Goal: Task Accomplishment & Management: Manage account settings

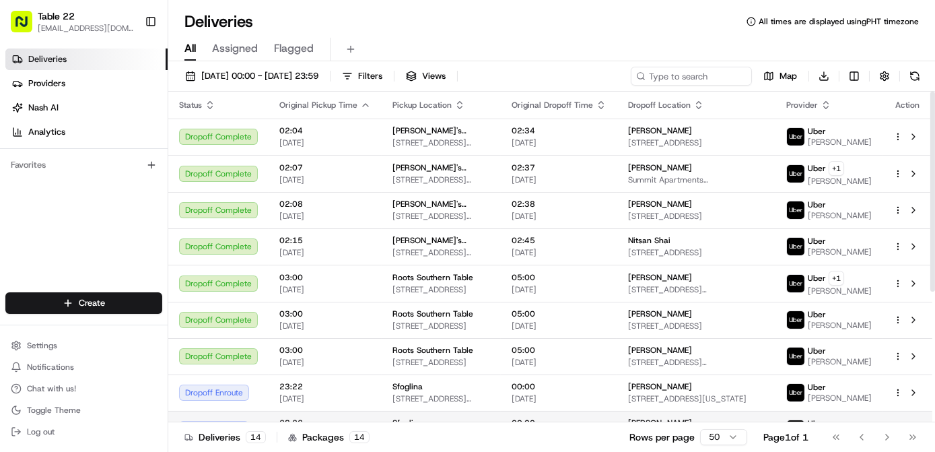
scroll to position [215, 0]
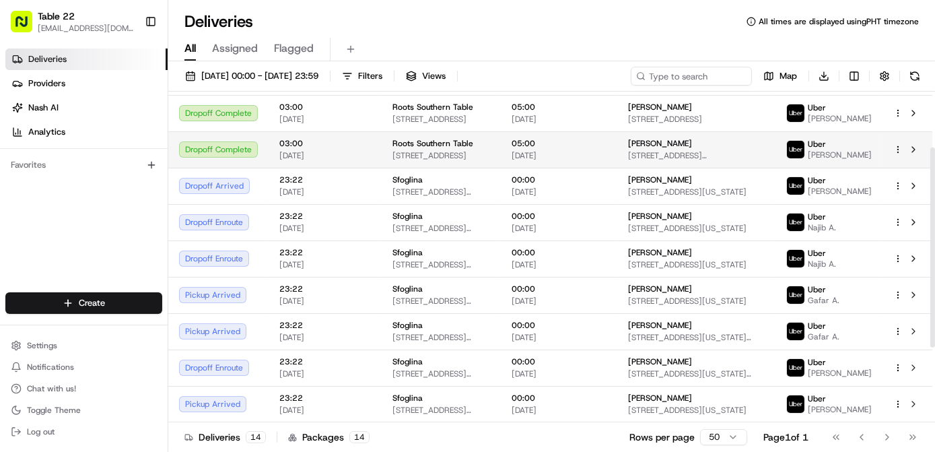
scroll to position [215, 0]
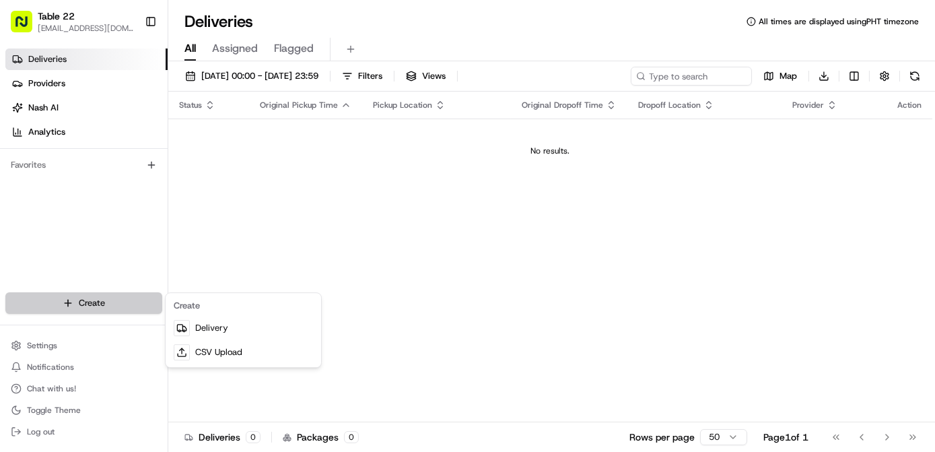
click at [94, 300] on html "Table 22 nikos@table22.com Toggle Sidebar Deliveries Providers Nash AI Analytic…" at bounding box center [467, 226] width 935 height 452
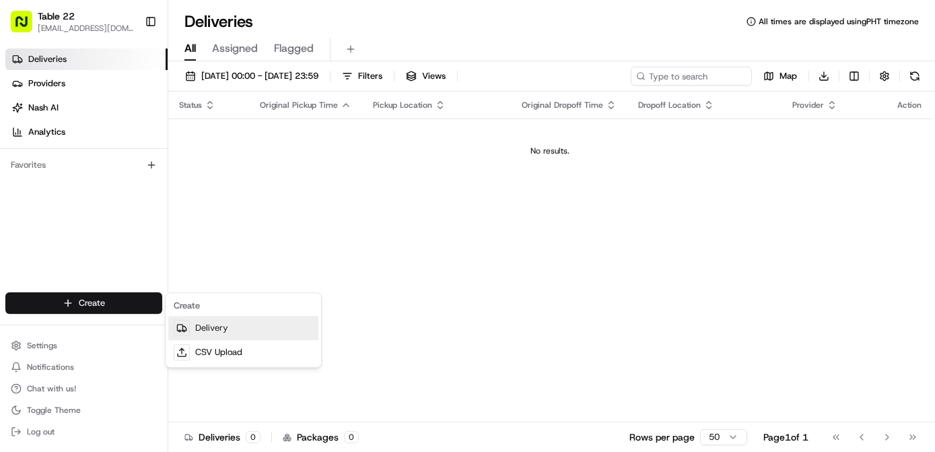
click at [219, 327] on link "Delivery" at bounding box center [243, 328] width 150 height 24
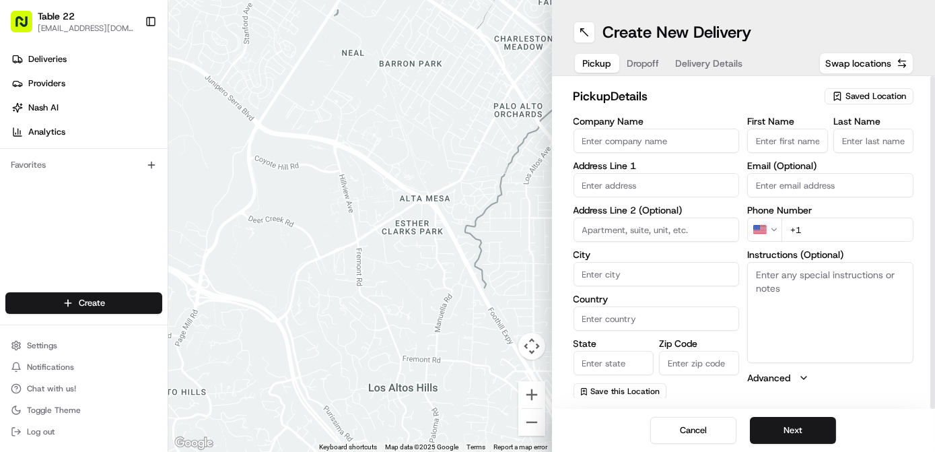
click at [849, 100] on span "Saved Location" at bounding box center [876, 96] width 61 height 12
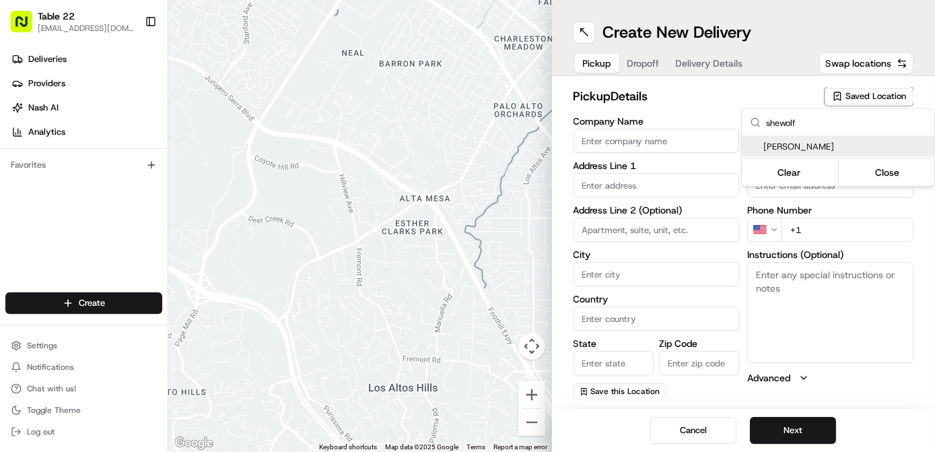
type input "shewolf"
click at [809, 141] on span "SheWolf Mercato" at bounding box center [847, 147] width 166 height 12
type input "SheWolf Mercato"
type input "438 Selden St"
type input "Detroit"
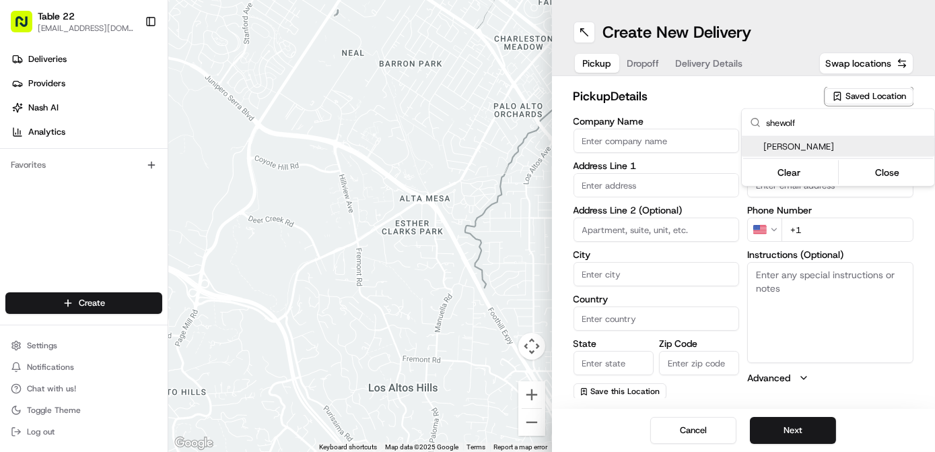
type input "US"
type input "MI"
type input "48201"
type input "+1 703 231 7282"
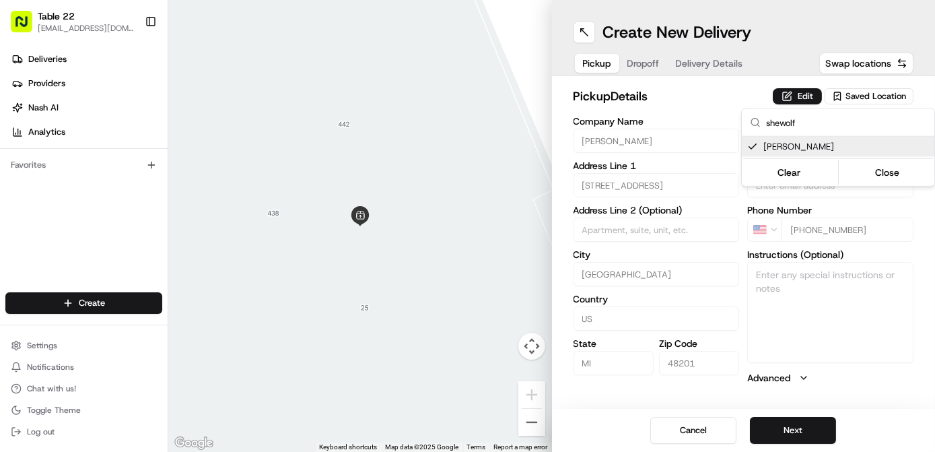
click at [793, 92] on html "Table 22 nikos@table22.com Toggle Sidebar Deliveries Providers Nash AI Analytic…" at bounding box center [467, 226] width 935 height 452
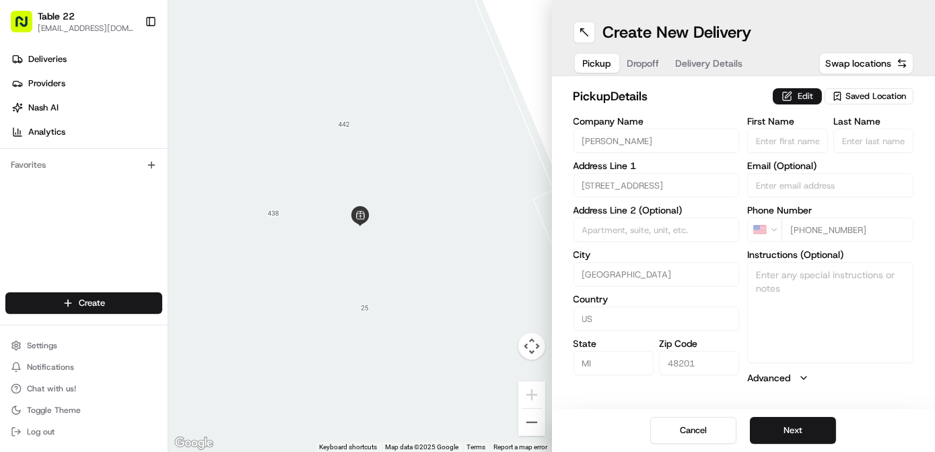
click at [807, 93] on button "Edit" at bounding box center [797, 96] width 49 height 16
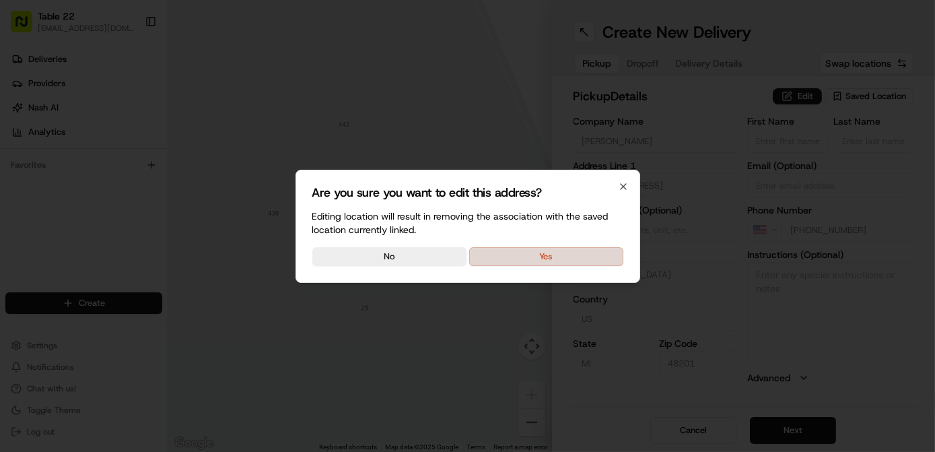
click at [589, 253] on button "Yes" at bounding box center [546, 256] width 154 height 19
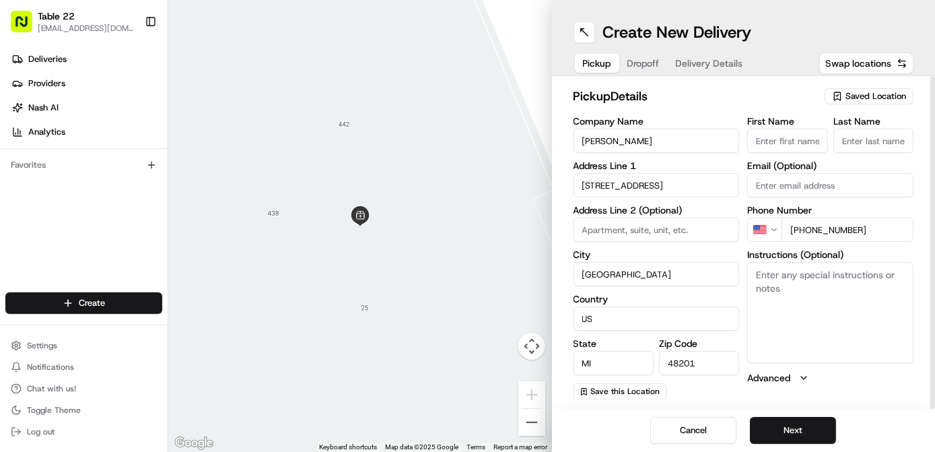
click at [803, 322] on textarea "Instructions (Optional)" at bounding box center [830, 312] width 166 height 101
paste textarea "Tell the restaurant you're picking up the TABLE22 DELIVERY. Please pick up the …"
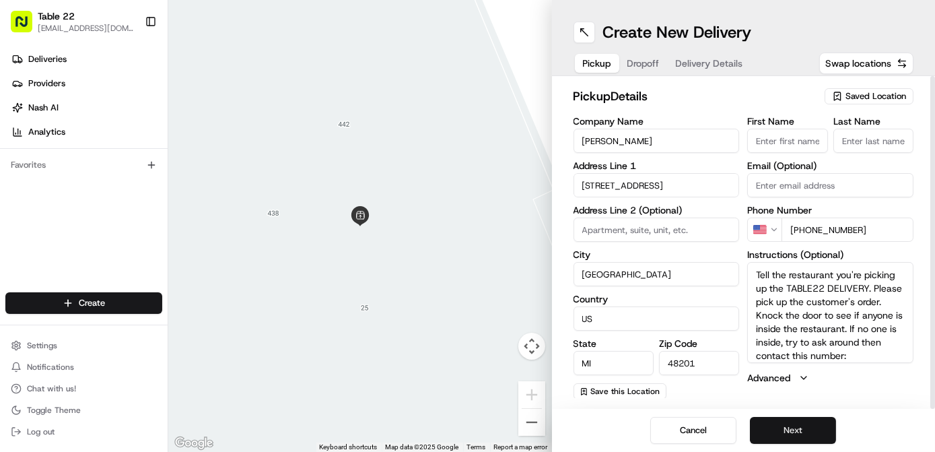
scroll to position [12, 0]
type textarea "Tell the restaurant you're picking up the TABLE22 DELIVERY. Please pick up the …"
click at [776, 434] on button "Next" at bounding box center [793, 430] width 86 height 27
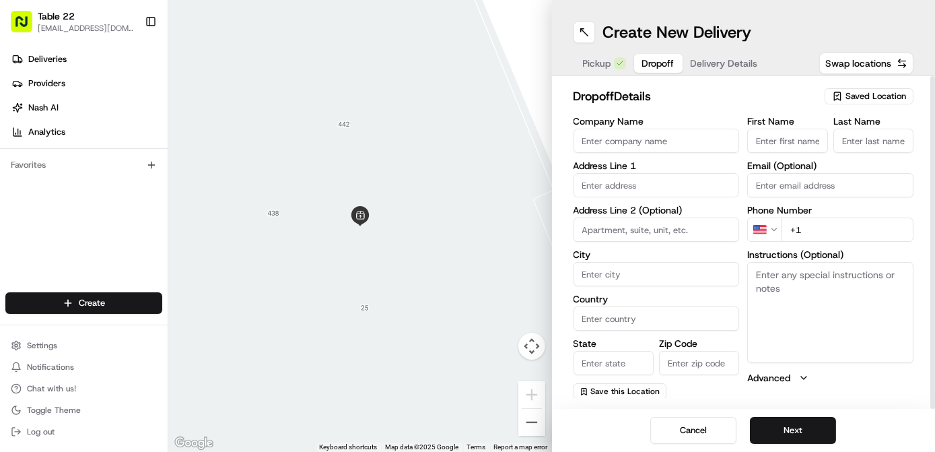
click at [626, 144] on input "Company Name" at bounding box center [657, 141] width 166 height 24
paste input "Karissa Pfeffer"
type input "Karissa Pfeffer"
click at [786, 141] on input "First Name" at bounding box center [787, 141] width 80 height 24
paste input "Karissa Pfeffer"
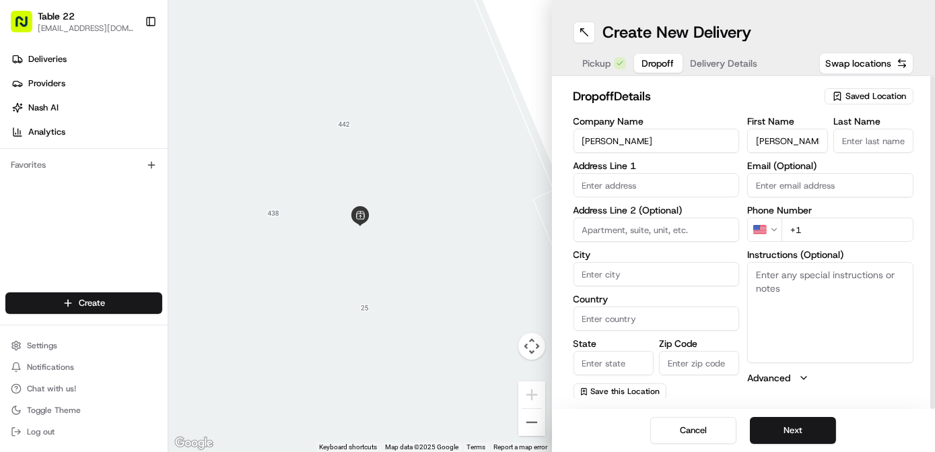
click at [791, 143] on input "Karissa Pfeffer" at bounding box center [787, 141] width 80 height 24
type input "Karissa"
click at [887, 139] on input "Last Name" at bounding box center [874, 141] width 80 height 24
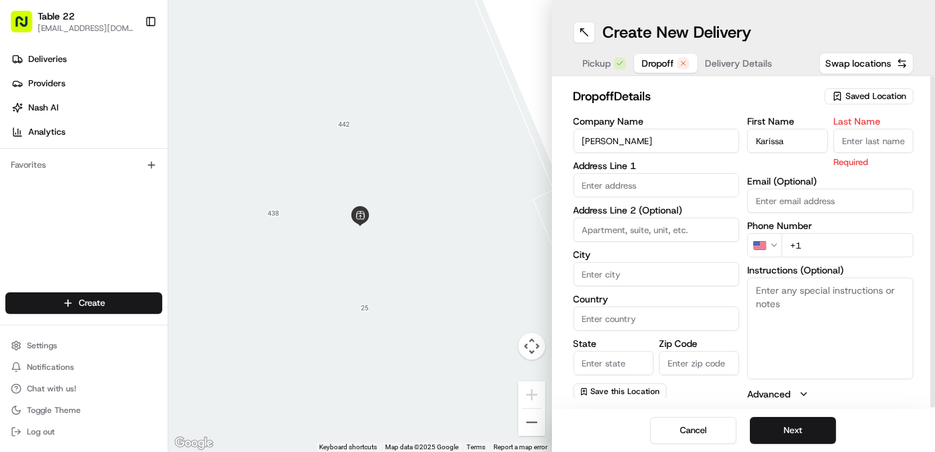
paste input "Pfeffer"
type input "Pfeffer"
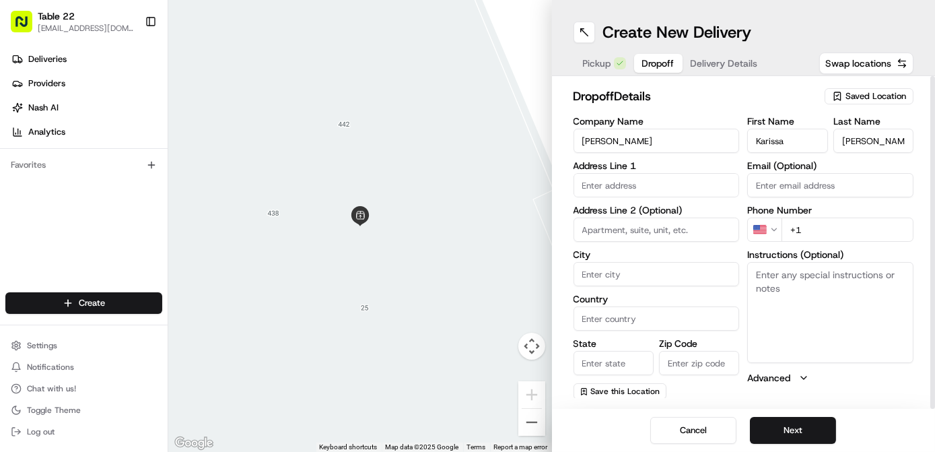
click at [840, 243] on div "First Name Karissa Last Name Pfeffer Email (Optional) Phone Number US +1 Instru…" at bounding box center [830, 258] width 166 height 283
click at [840, 229] on input "+1" at bounding box center [848, 230] width 132 height 24
paste input "586 306 8767"
type input "+1 586 306 8767"
click at [811, 307] on textarea "Instructions (Optional)" at bounding box center [830, 312] width 166 height 101
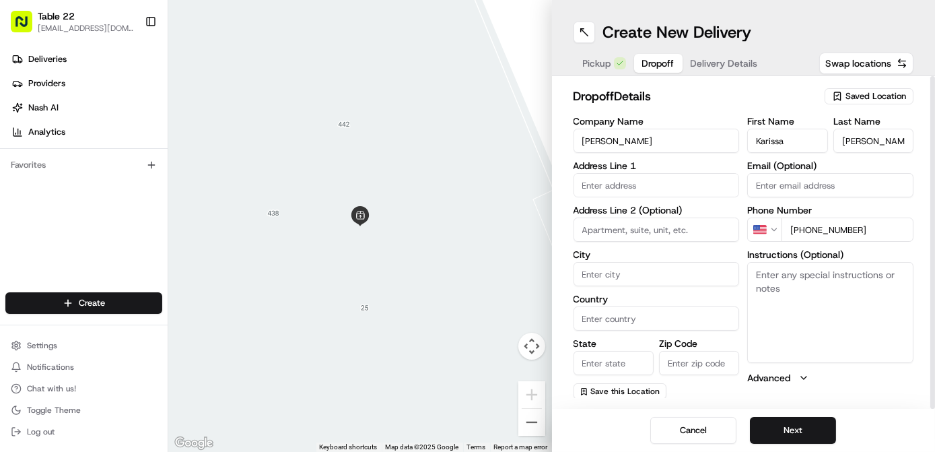
paste textarea "House is the new one, can leave by garage"
type textarea "House is the new one, can leave by garage"
click at [618, 186] on input "text" at bounding box center [657, 185] width 166 height 24
paste input "704 Lakepointe Street Grosse Pointe Park, Michigan 48230"
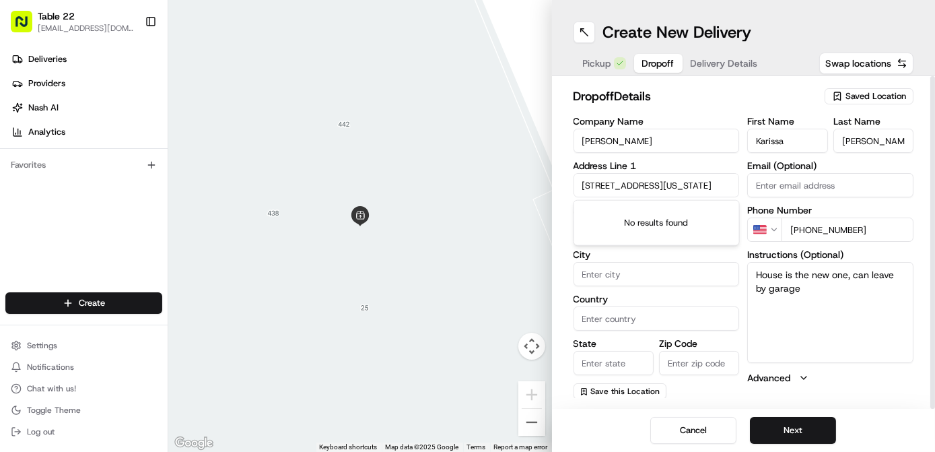
scroll to position [0, 90]
click at [641, 216] on div "704 Lakepointe Street, Grosse Pointe Park, Michigan 48230" at bounding box center [657, 219] width 160 height 32
type input "704 Lakepointe St, Grosse Pointe Park, MI 48230, USA"
type input "Grosse Pointe Park"
type input "United States"
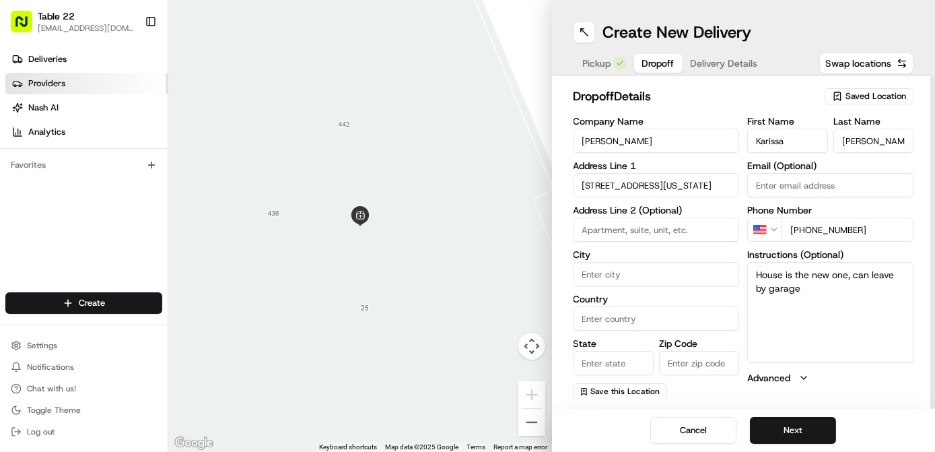
type input "MI"
type input "48230"
type input "704 Lakepointe Street"
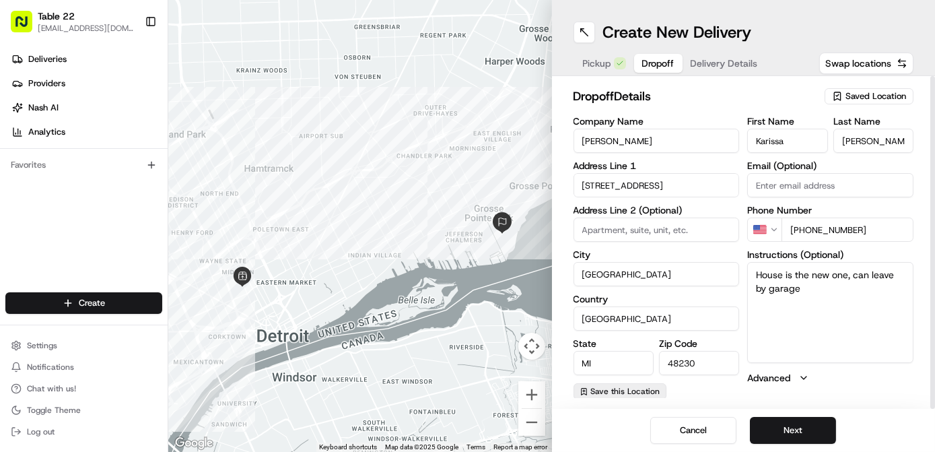
click at [636, 391] on span "Save this Location" at bounding box center [625, 391] width 69 height 11
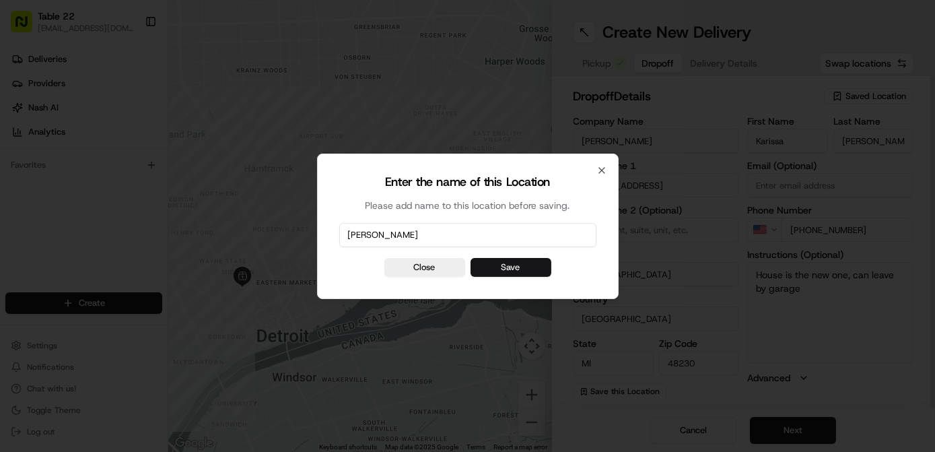
click at [533, 267] on button "Save" at bounding box center [511, 267] width 81 height 19
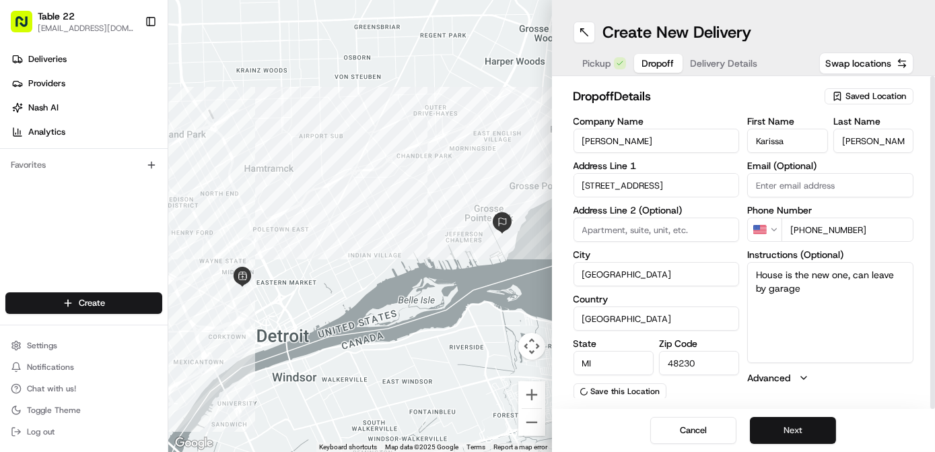
click at [783, 428] on button "Next" at bounding box center [793, 430] width 86 height 27
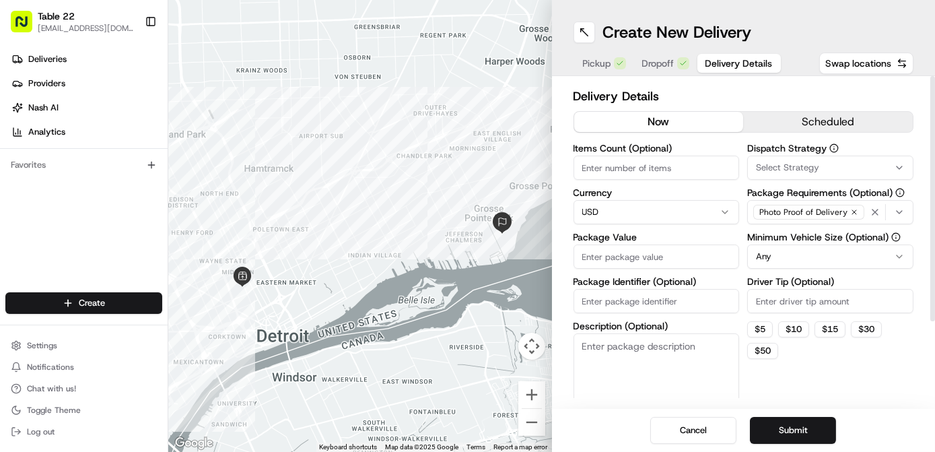
click at [811, 168] on span "Select Strategy" at bounding box center [787, 168] width 63 height 12
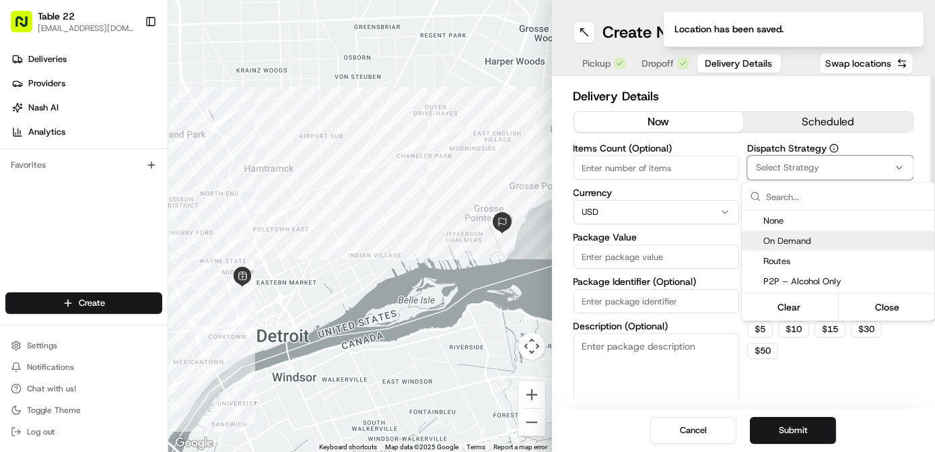
click at [816, 239] on span "On Demand" at bounding box center [847, 241] width 166 height 12
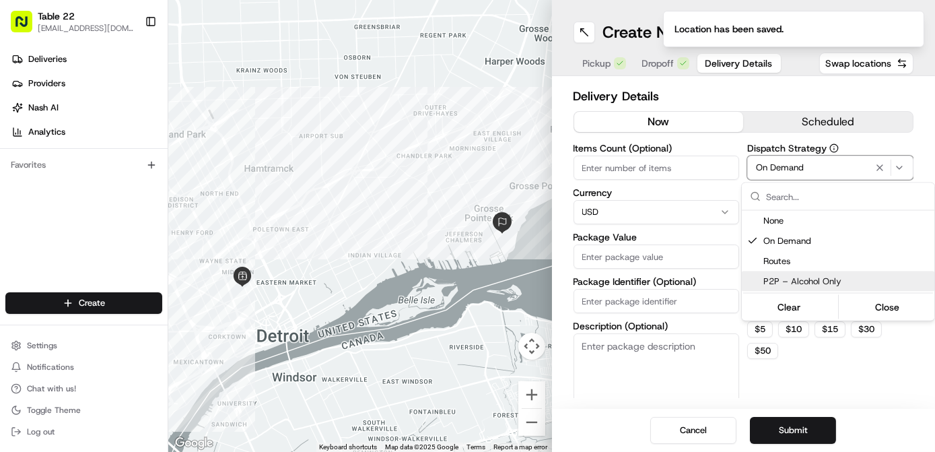
drag, startPoint x: 826, startPoint y: 364, endPoint x: 840, endPoint y: 335, distance: 32.5
click at [827, 364] on html "Table 22 nikos@table22.com Toggle Sidebar Deliveries Providers Nash AI Analytic…" at bounding box center [467, 226] width 935 height 452
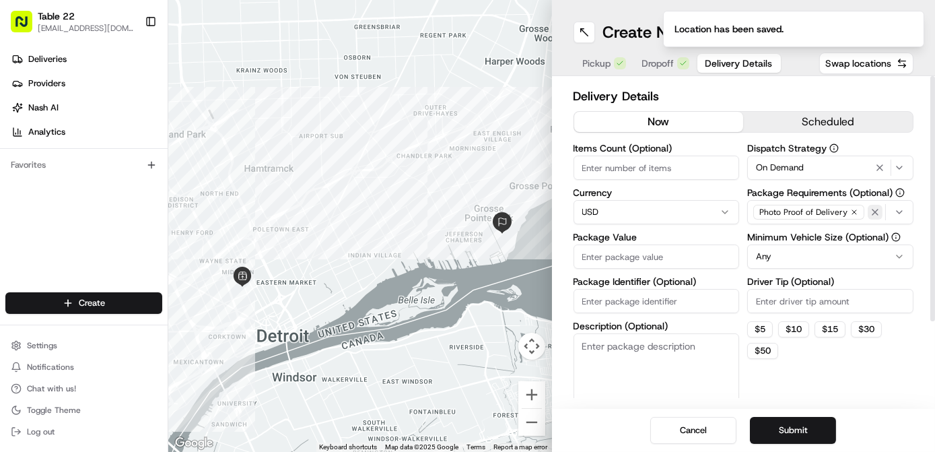
click at [870, 218] on button "button" at bounding box center [875, 212] width 15 height 15
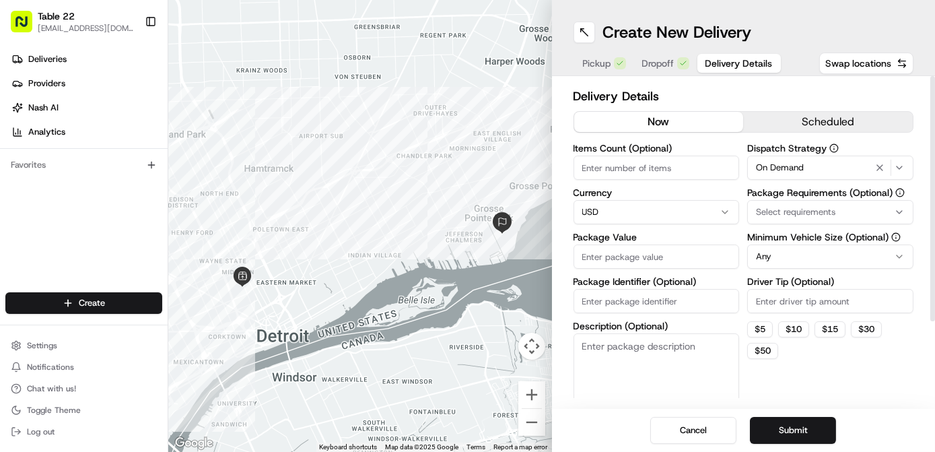
click at [828, 209] on span "Select requirements" at bounding box center [795, 212] width 79 height 12
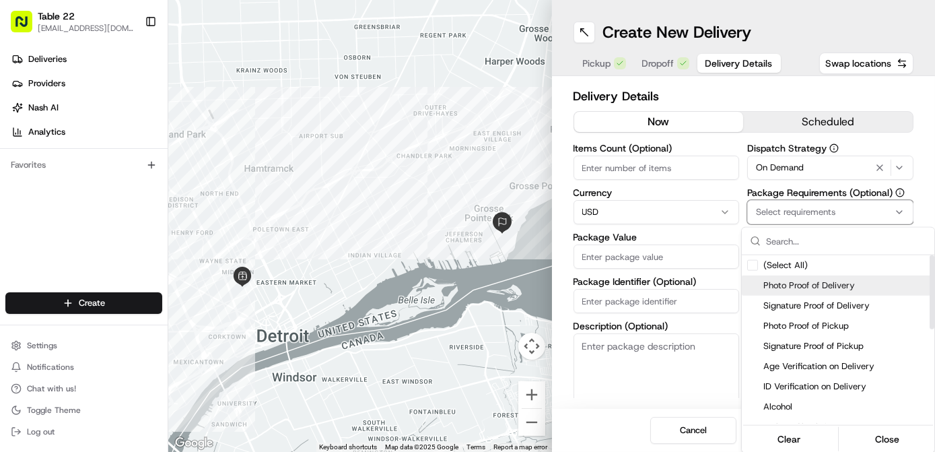
click at [804, 285] on span "Photo Proof of Delivery" at bounding box center [847, 285] width 166 height 12
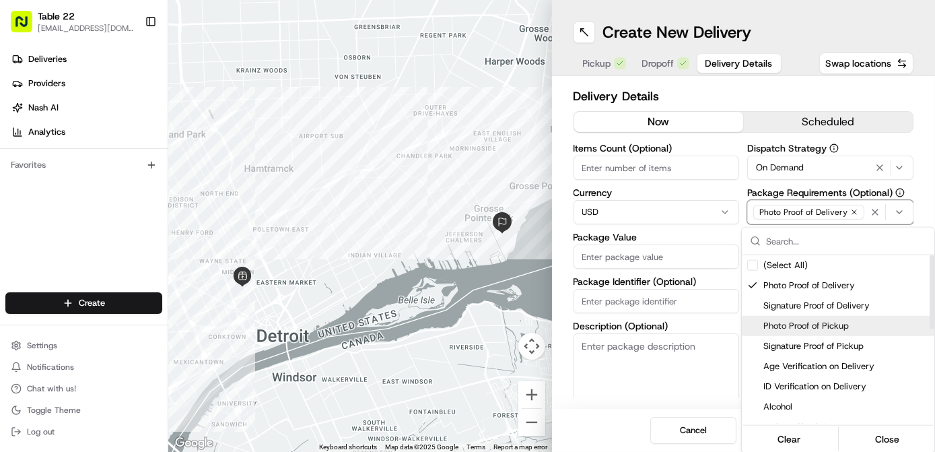
click at [803, 329] on span "Photo Proof of Pickup" at bounding box center [847, 326] width 166 height 12
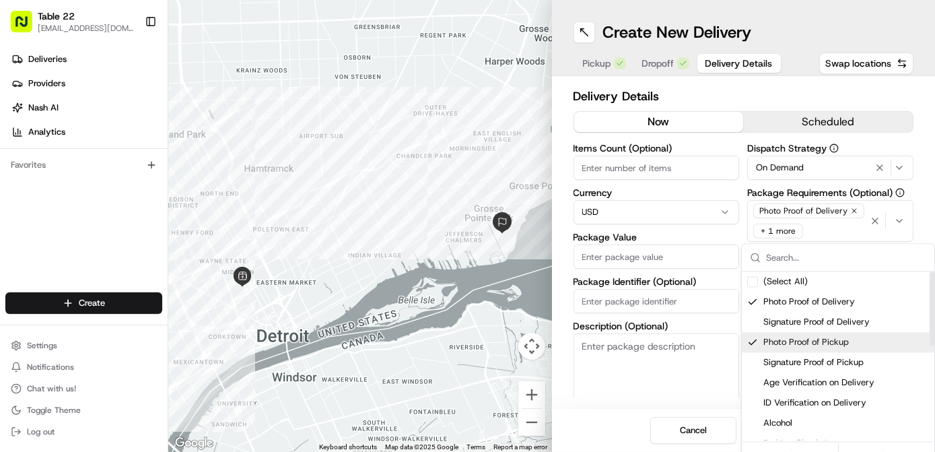
click at [679, 366] on html "Table 22 nikos@table22.com Toggle Sidebar Deliveries Providers Nash AI Analytic…" at bounding box center [467, 226] width 935 height 452
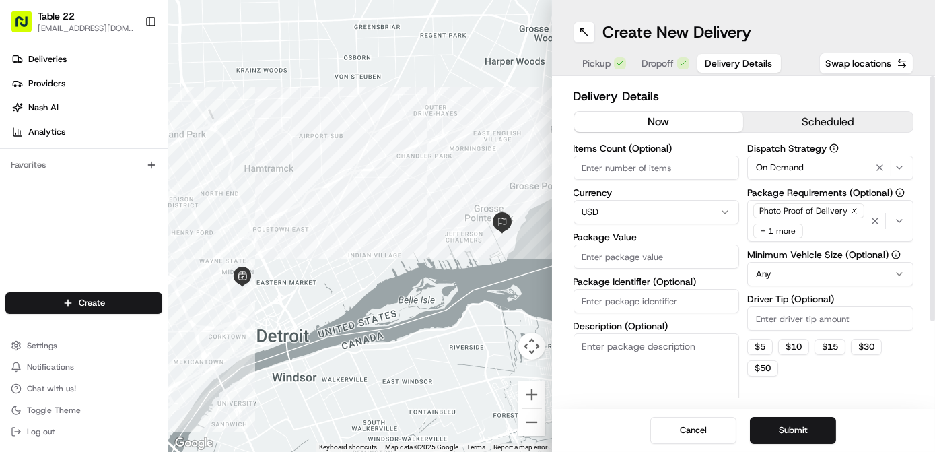
click at [785, 276] on html "Table 22 nikos@table22.com Toggle Sidebar Deliveries Providers Nash AI Analytic…" at bounding box center [467, 226] width 935 height 452
click at [762, 341] on button "$ 5" at bounding box center [760, 347] width 26 height 16
type input "5"
click at [663, 372] on textarea "Description (Optional)" at bounding box center [657, 370] width 166 height 75
paste textarea "Classico"
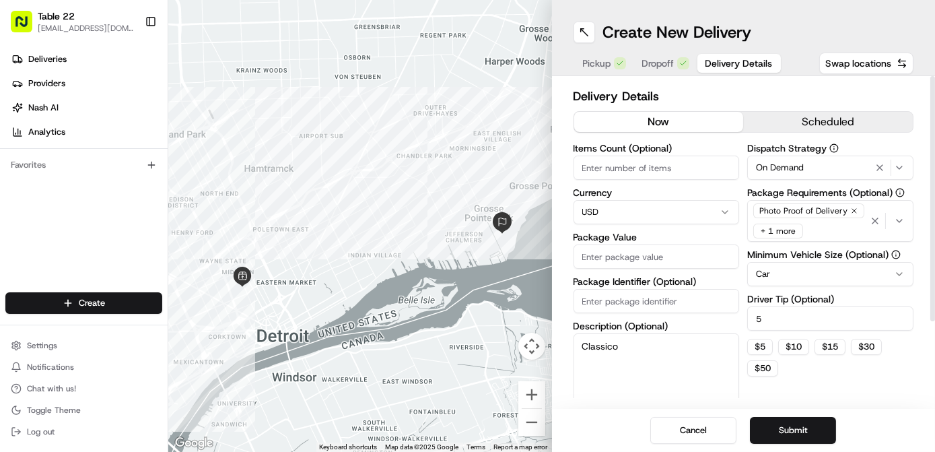
type textarea "Classico"
click at [642, 253] on input "Package Value" at bounding box center [657, 256] width 166 height 24
type input "100"
click at [803, 423] on button "Submit" at bounding box center [793, 430] width 86 height 27
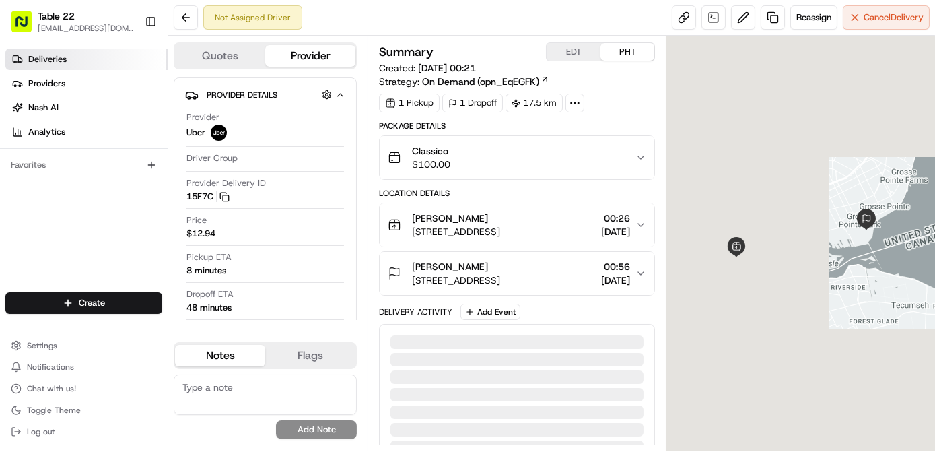
click at [98, 62] on link "Deliveries" at bounding box center [86, 59] width 162 height 22
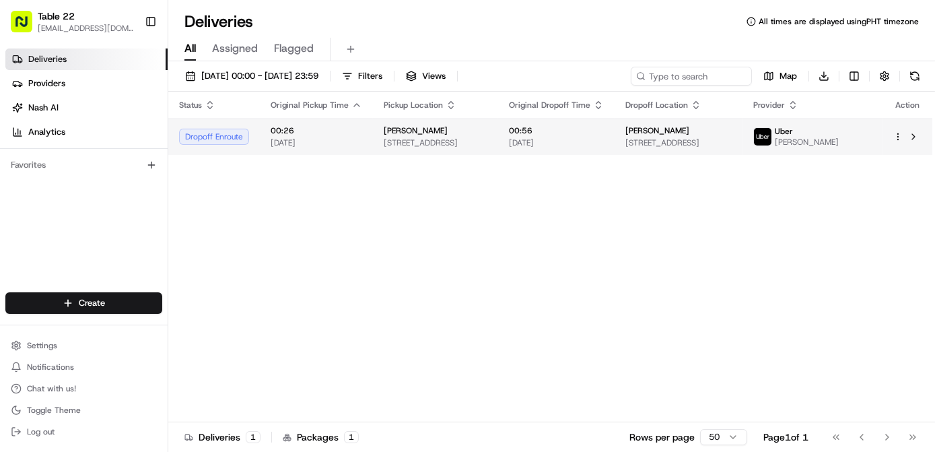
click at [418, 139] on div "SheWolf Mercato 438 Selden St, Detroit, MI 48201, USA" at bounding box center [436, 136] width 104 height 23
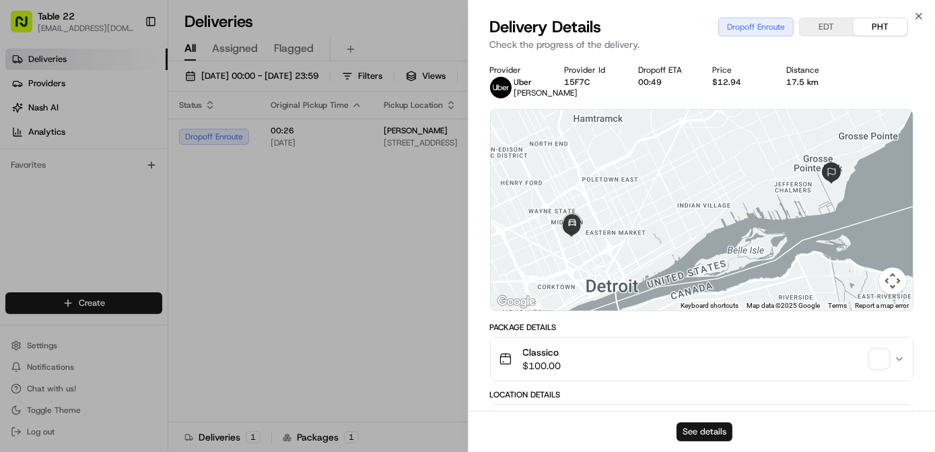
click at [720, 432] on button "See details" at bounding box center [705, 431] width 56 height 19
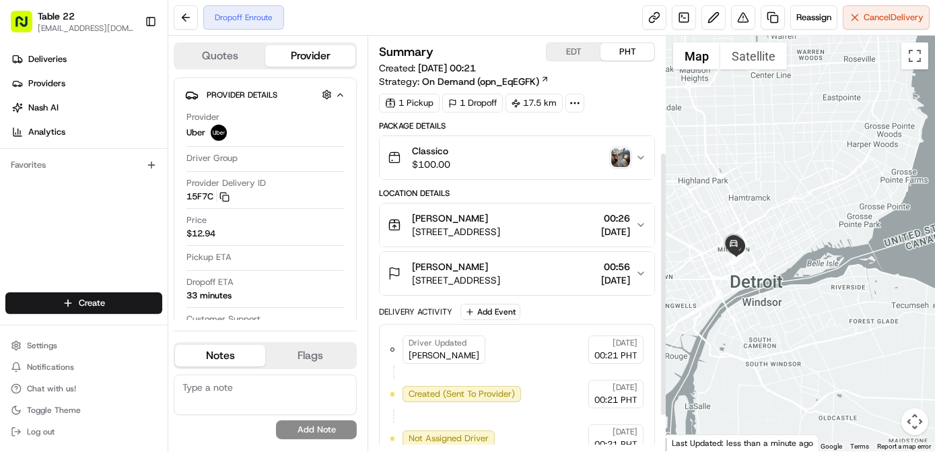
scroll to position [236, 0]
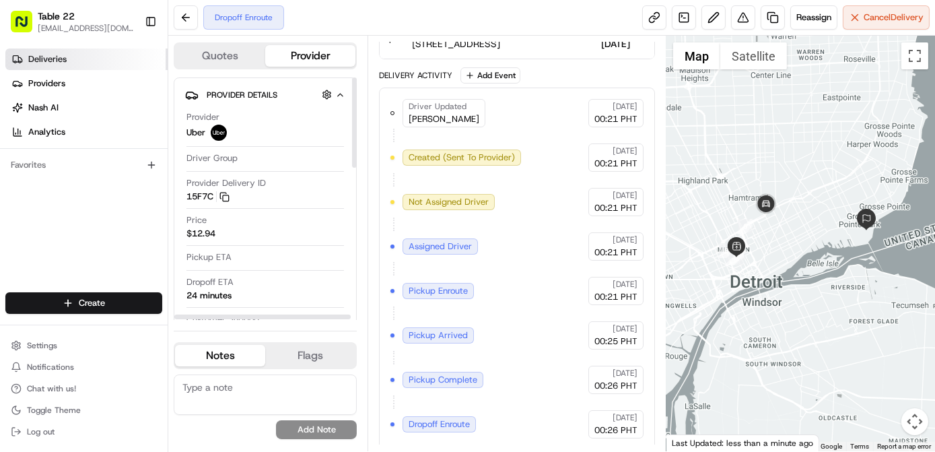
click at [95, 60] on link "Deliveries" at bounding box center [86, 59] width 162 height 22
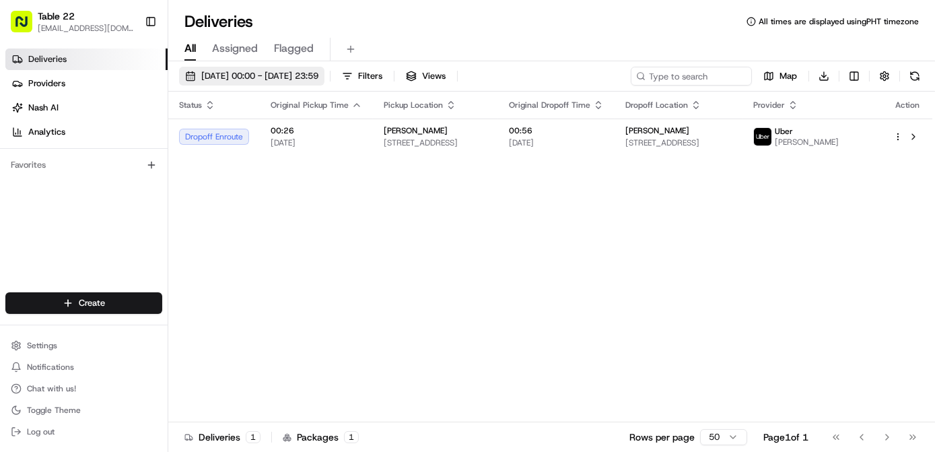
click at [277, 79] on span "22/08/2025 00:00 - 22/08/2025 23:59" at bounding box center [259, 76] width 117 height 12
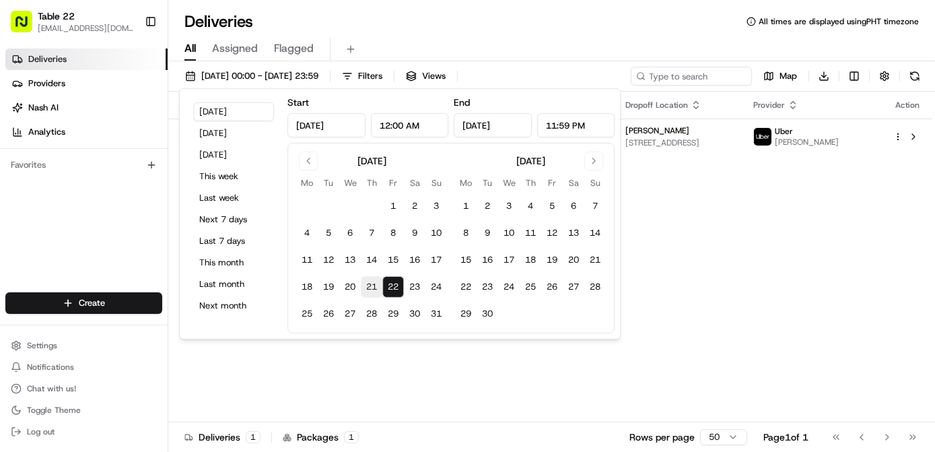
click at [375, 284] on button "21" at bounding box center [372, 287] width 22 height 22
type input "Aug 21, 2025"
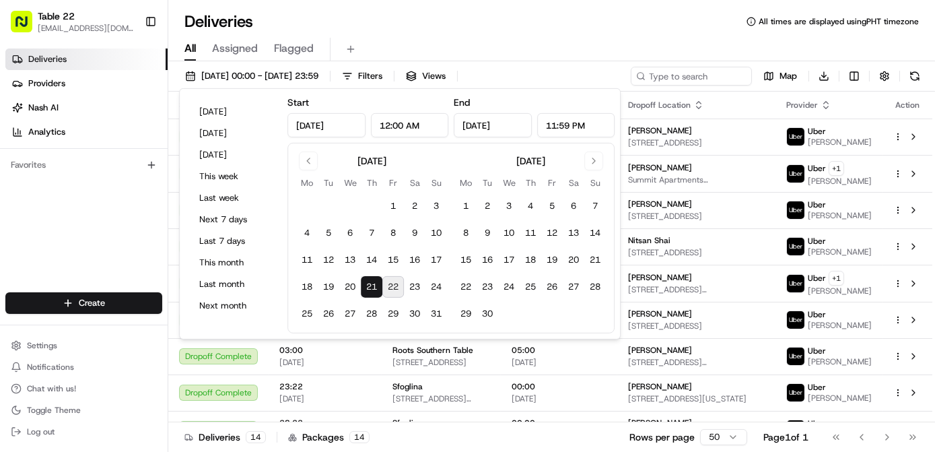
click at [393, 288] on button "22" at bounding box center [393, 287] width 22 height 22
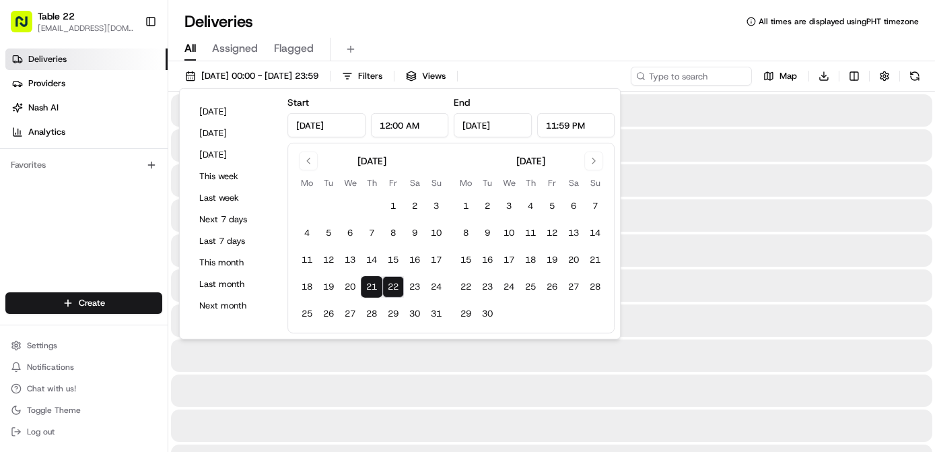
type input "Aug 22, 2025"
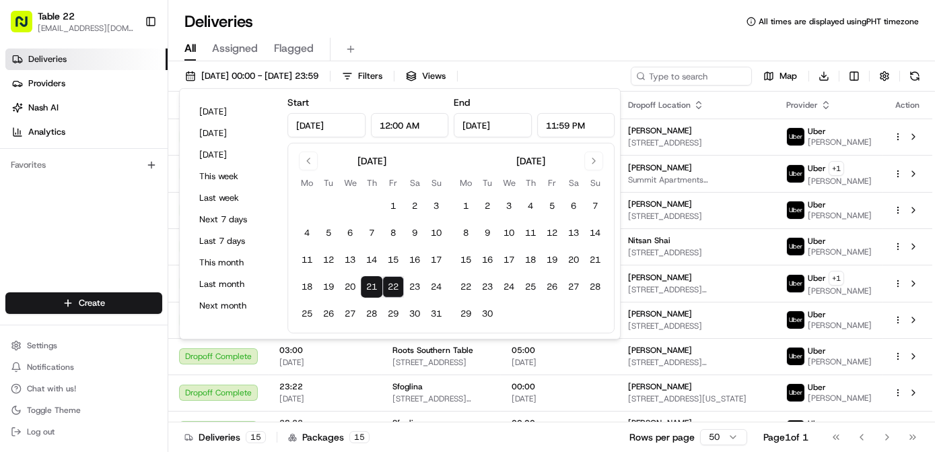
click at [137, 234] on div "Deliveries Providers Nash AI Analytics Favorites" at bounding box center [84, 171] width 168 height 257
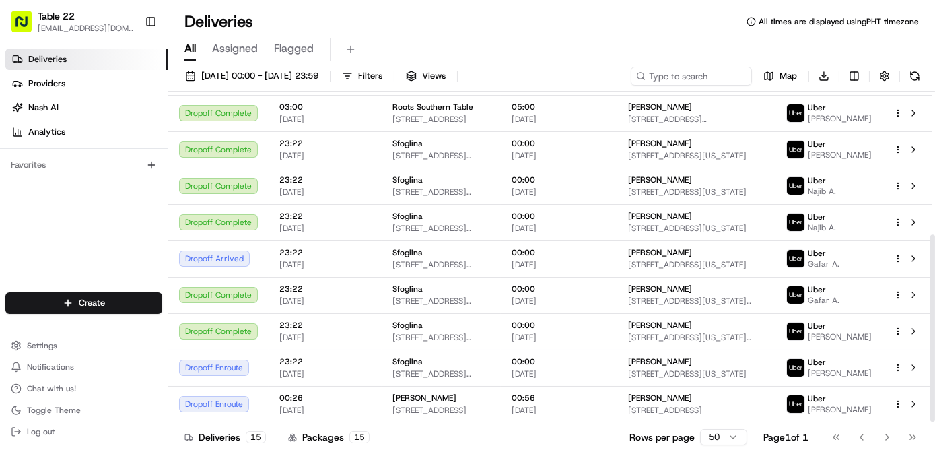
scroll to position [252, 0]
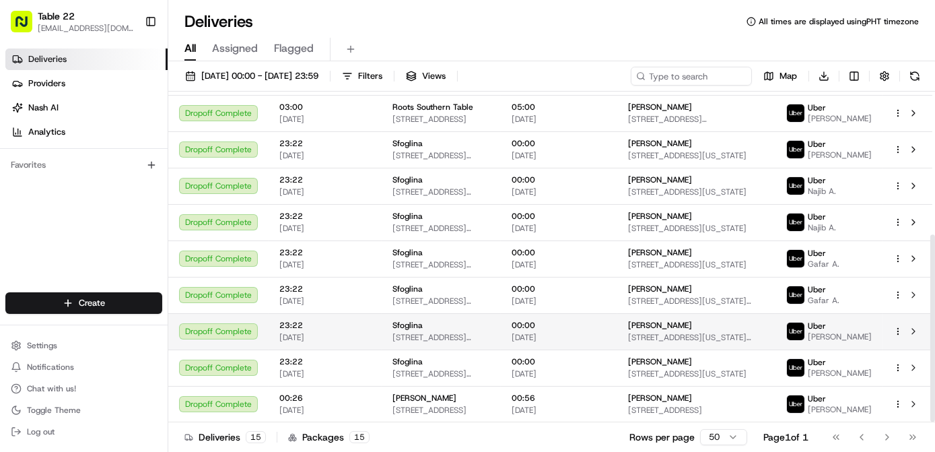
click at [623, 335] on td "Kamer davis 3133 Connecticut Ave NW #814, Washington, DC 20008, USA" at bounding box center [697, 331] width 158 height 36
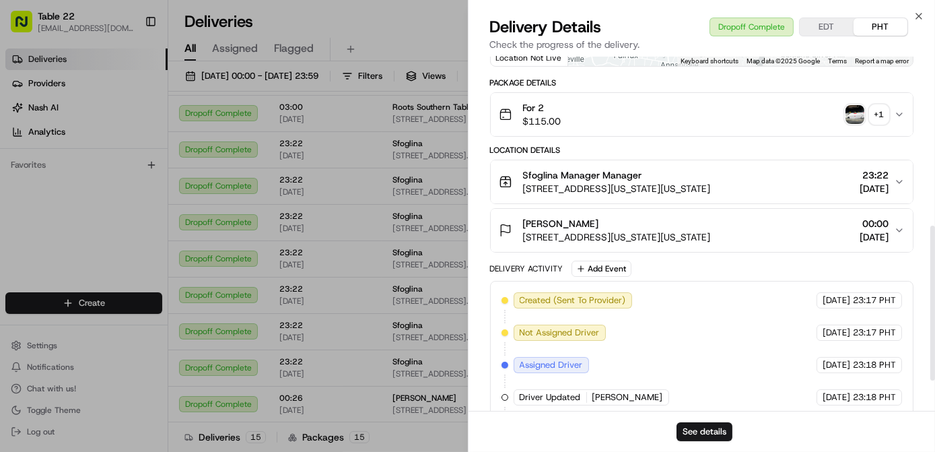
scroll to position [457, 0]
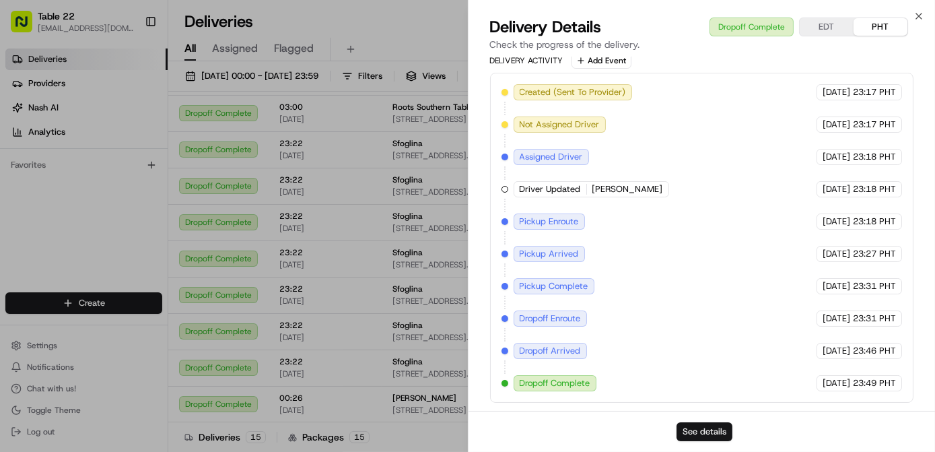
click at [699, 430] on button "See details" at bounding box center [705, 431] width 56 height 19
click at [921, 15] on icon "button" at bounding box center [919, 16] width 11 height 11
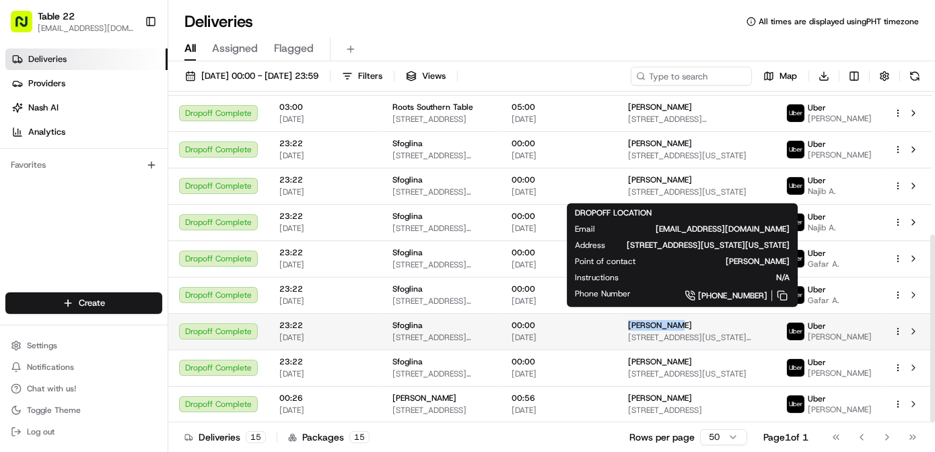
drag, startPoint x: 689, startPoint y: 325, endPoint x: 630, endPoint y: 325, distance: 58.6
click at [630, 325] on td "Kamer davis 3133 Connecticut Ave NW #814, Washington, DC 20008, USA" at bounding box center [697, 331] width 158 height 36
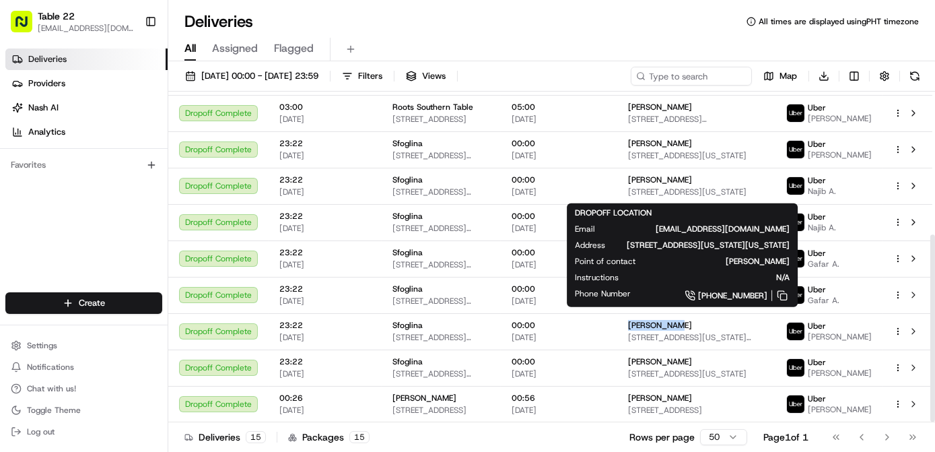
copy span "Kamer davis"
click at [44, 243] on div "Deliveries Providers Nash AI Analytics Favorites" at bounding box center [84, 171] width 168 height 257
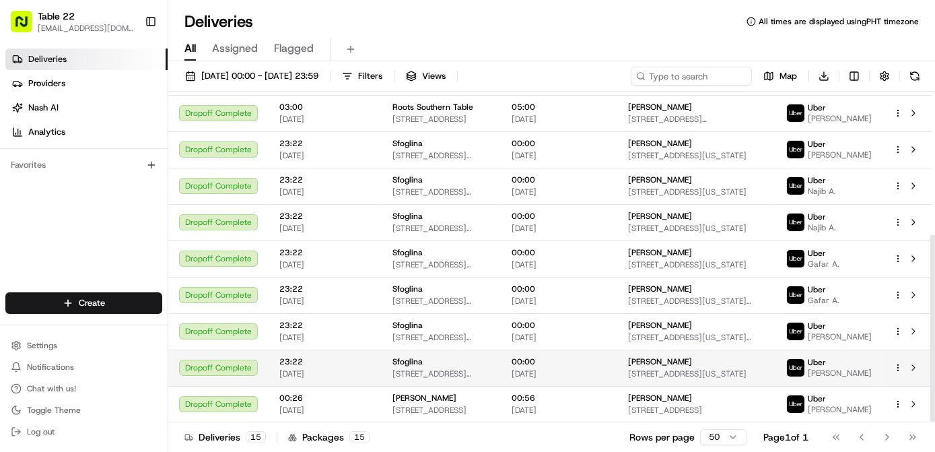
click at [631, 368] on td "Karen Harbert 6331 Western Ave, Washington, DC 20015, USA" at bounding box center [697, 368] width 158 height 36
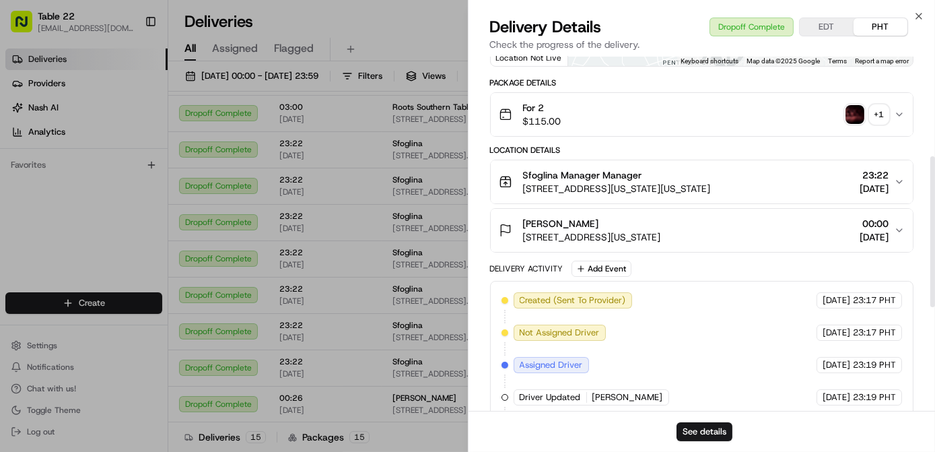
scroll to position [234, 0]
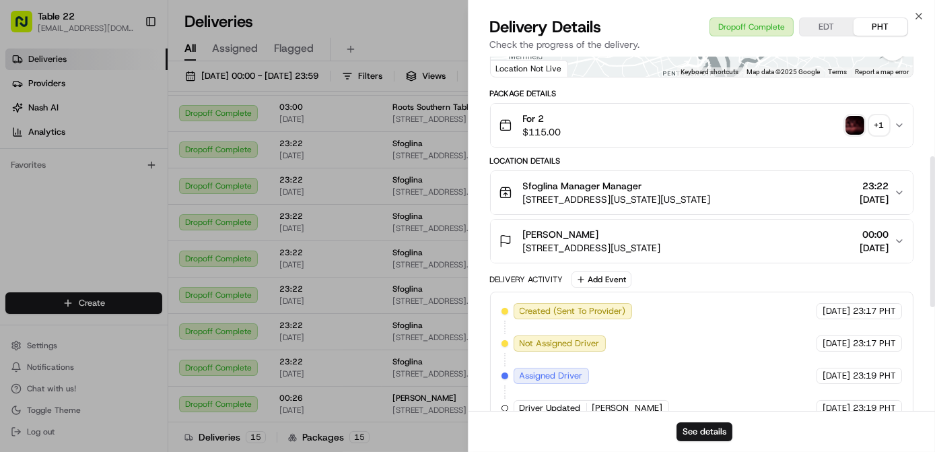
click at [876, 123] on div "+ 1" at bounding box center [879, 125] width 19 height 19
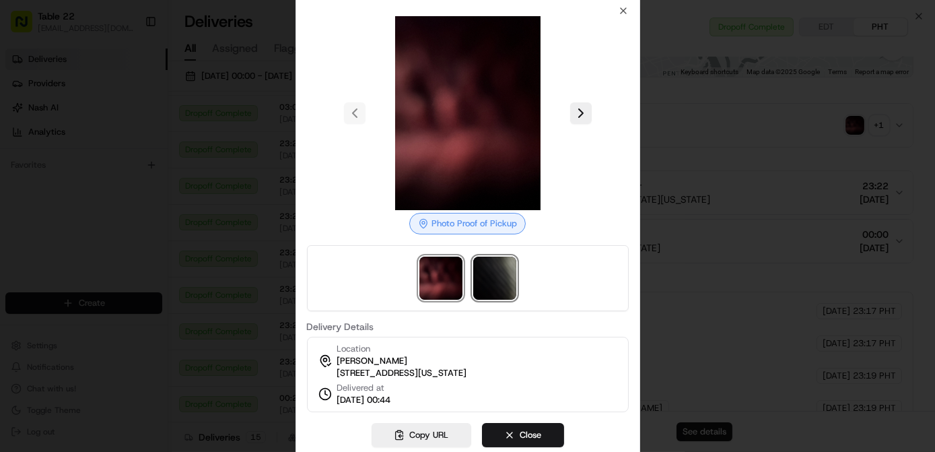
click at [495, 272] on img at bounding box center [494, 278] width 43 height 43
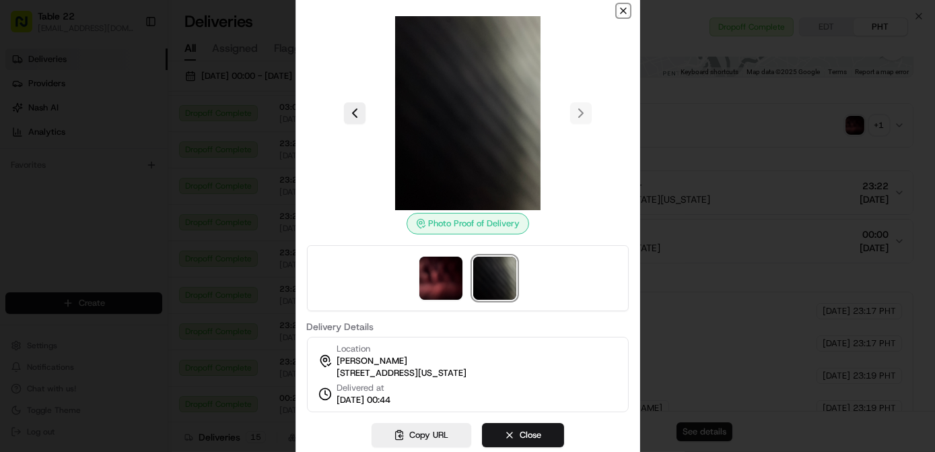
click at [625, 7] on icon "button" at bounding box center [623, 10] width 11 height 11
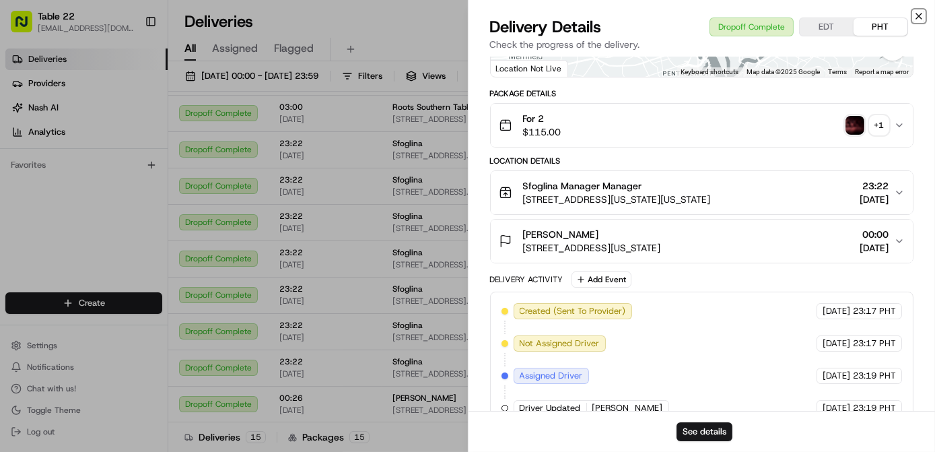
click at [919, 17] on icon "button" at bounding box center [919, 16] width 11 height 11
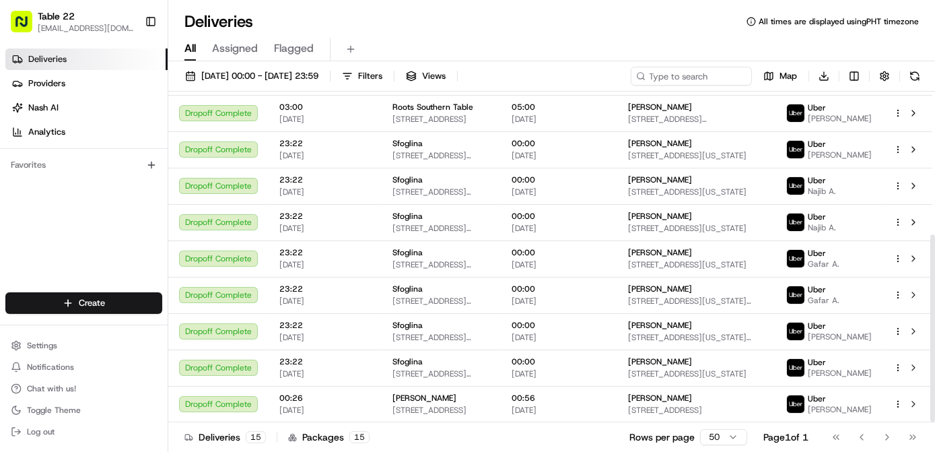
drag, startPoint x: 611, startPoint y: 327, endPoint x: 92, endPoint y: 191, distance: 537.4
click at [92, 191] on div "Deliveries Providers Nash AI Analytics Favorites" at bounding box center [84, 171] width 168 height 257
click at [623, 11] on div "Deliveries All times are displayed using PHT timezone" at bounding box center [551, 22] width 767 height 22
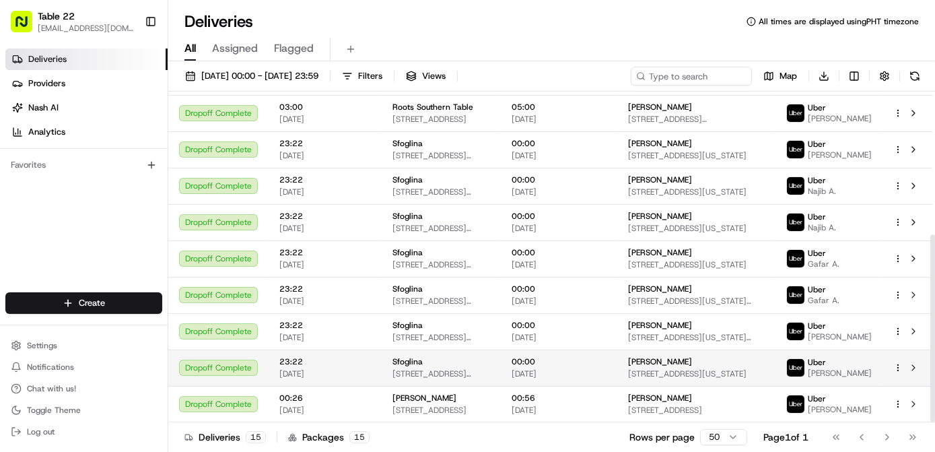
click at [585, 368] on div "00:00 22/08/2025" at bounding box center [559, 367] width 95 height 23
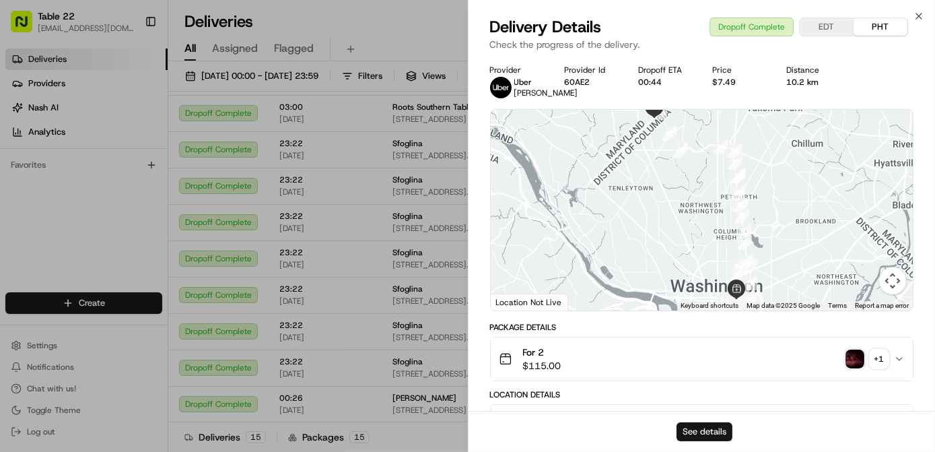
click at [706, 428] on button "See details" at bounding box center [705, 431] width 56 height 19
click at [919, 19] on icon "button" at bounding box center [919, 16] width 11 height 11
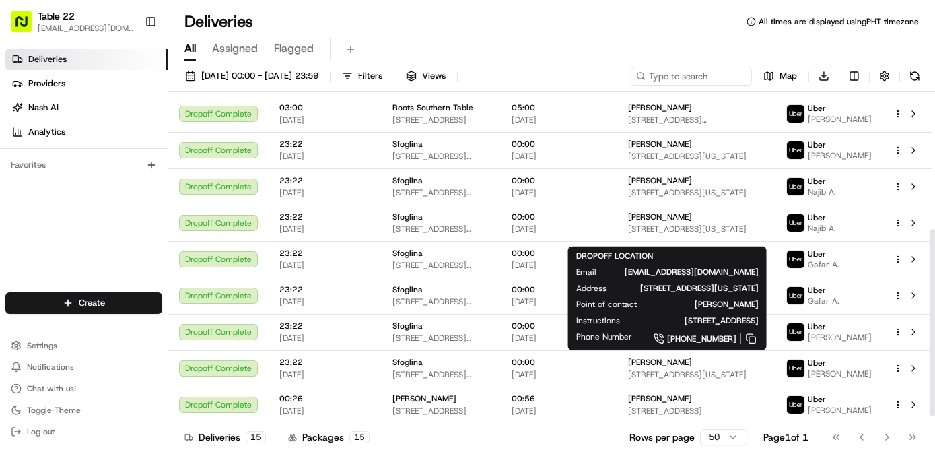
scroll to position [252, 0]
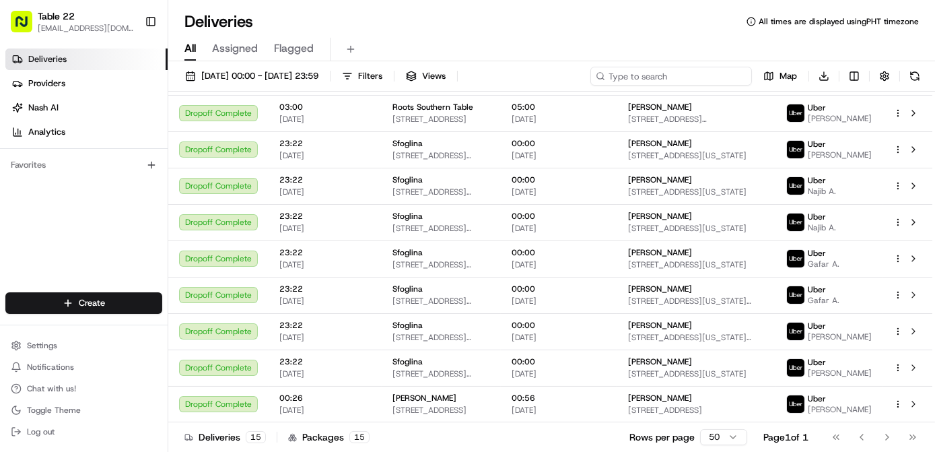
click at [695, 81] on input at bounding box center [672, 76] width 162 height 19
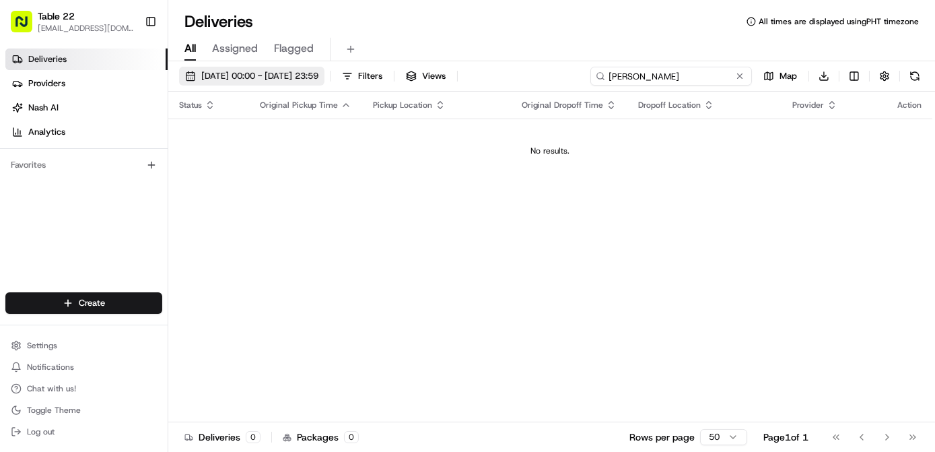
type input "karen l davis"
click at [285, 71] on span "21/08/2025 00:00 - 22/08/2025 23:59" at bounding box center [259, 76] width 117 height 12
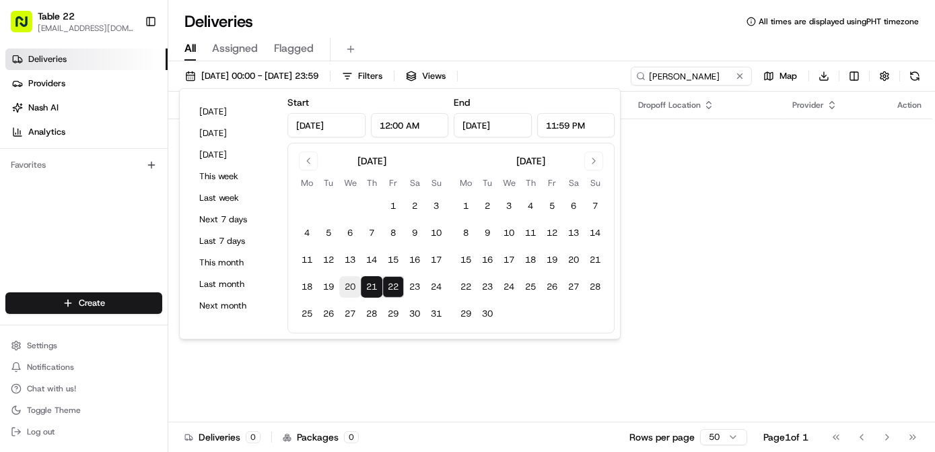
click at [349, 286] on button "20" at bounding box center [350, 287] width 22 height 22
type input "Aug 20, 2025"
click at [350, 284] on button "20" at bounding box center [350, 287] width 22 height 22
click at [399, 284] on button "22" at bounding box center [393, 287] width 22 height 22
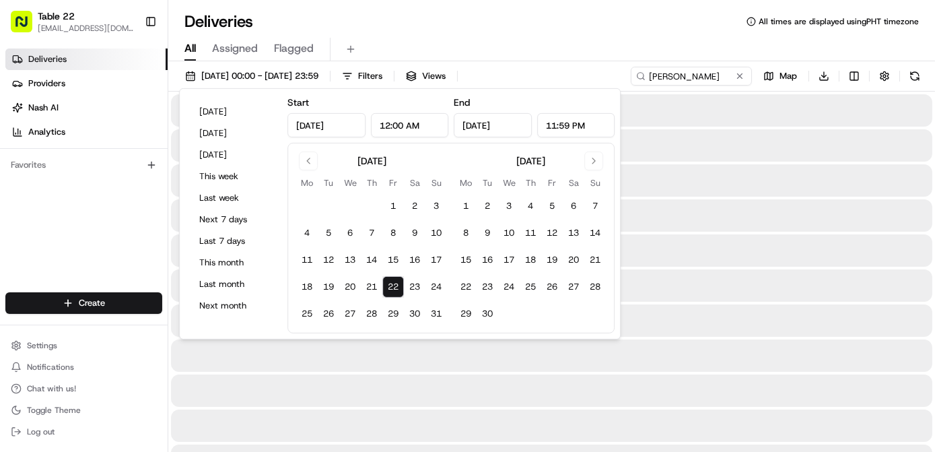
type input "Aug 22, 2025"
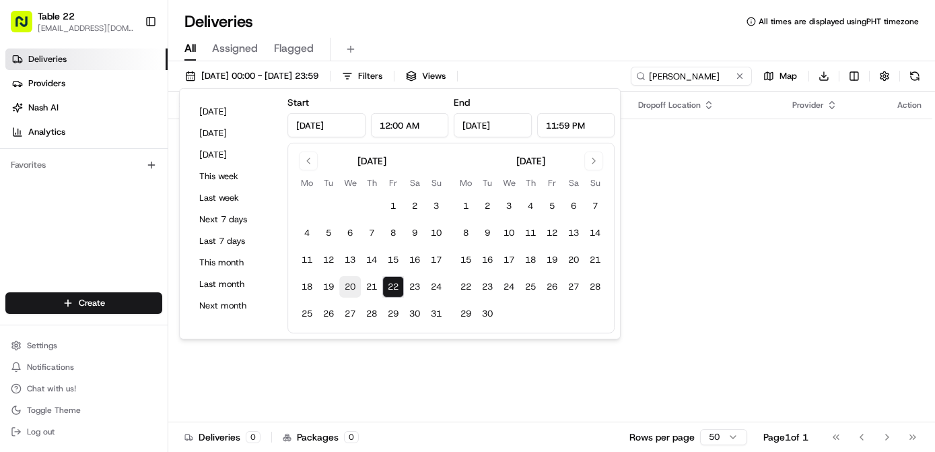
click at [347, 286] on button "20" at bounding box center [350, 287] width 22 height 22
type input "Aug 20, 2025"
click at [492, 123] on input "Aug 22, 2025" at bounding box center [493, 125] width 78 height 24
click at [38, 247] on div "Deliveries Providers Nash AI Analytics Favorites" at bounding box center [84, 171] width 168 height 257
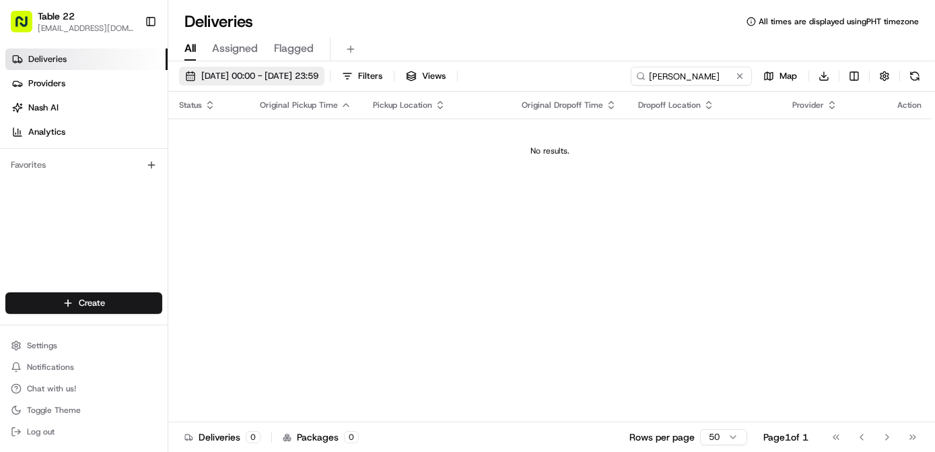
click at [319, 73] on span "20/08/2025 00:00 - 22/08/2025 23:59" at bounding box center [259, 76] width 117 height 12
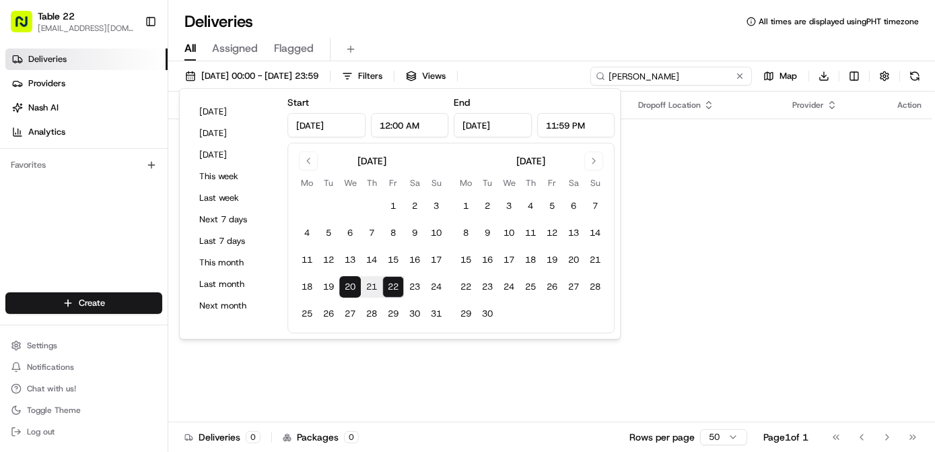
click at [726, 76] on input "karen l davis" at bounding box center [672, 76] width 162 height 19
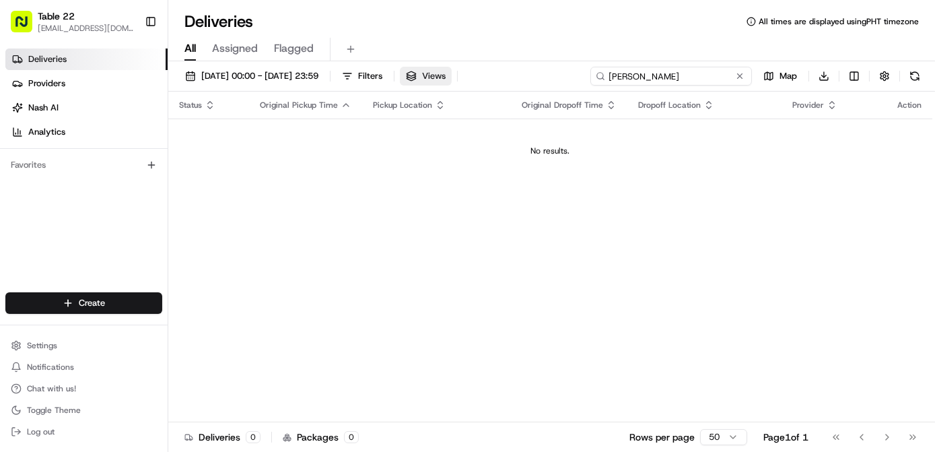
drag, startPoint x: 712, startPoint y: 72, endPoint x: 467, endPoint y: 84, distance: 245.4
click at [467, 84] on div "20/08/2025 00:00 - 22/08/2025 23:59 Filters Views karen l davis Map Download" at bounding box center [551, 79] width 767 height 25
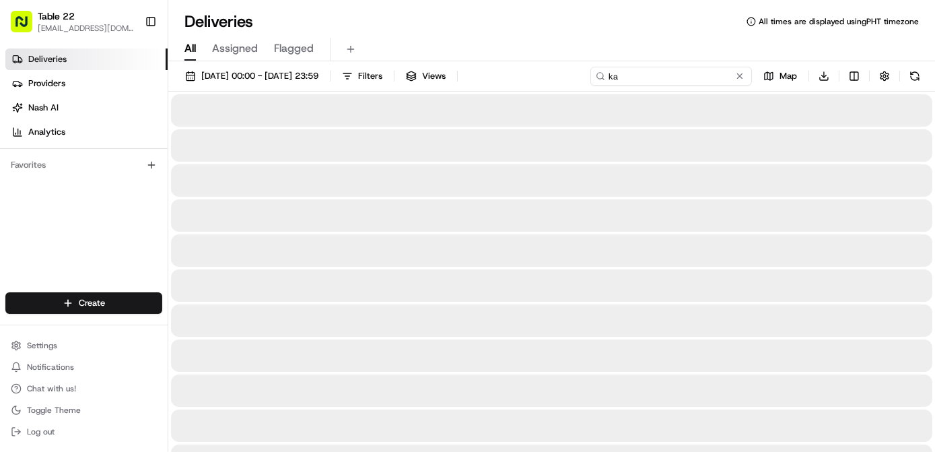
type input "k"
type input "kardak"
type input "a"
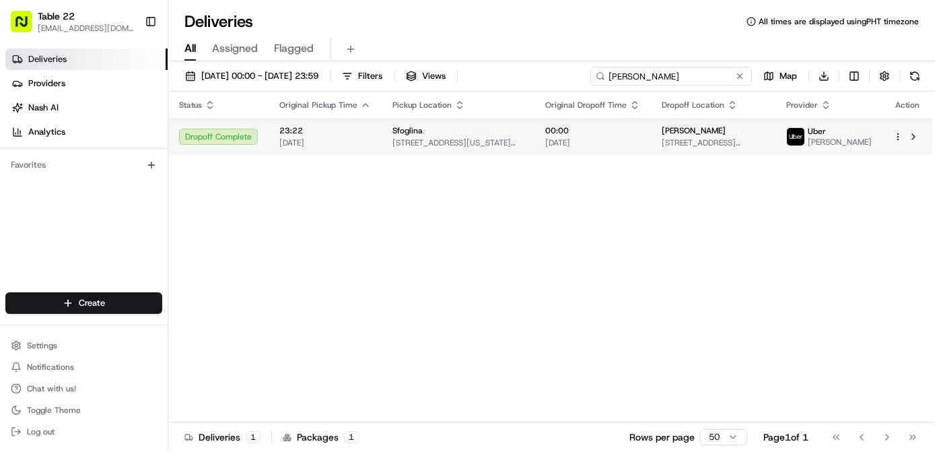
type input "karen"
click at [735, 143] on span "[STREET_ADDRESS][US_STATE]" at bounding box center [713, 142] width 103 height 11
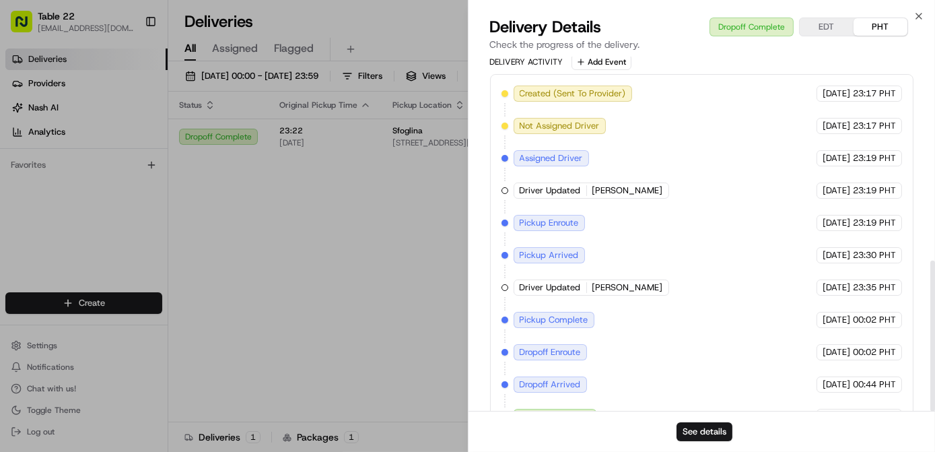
scroll to position [479, 0]
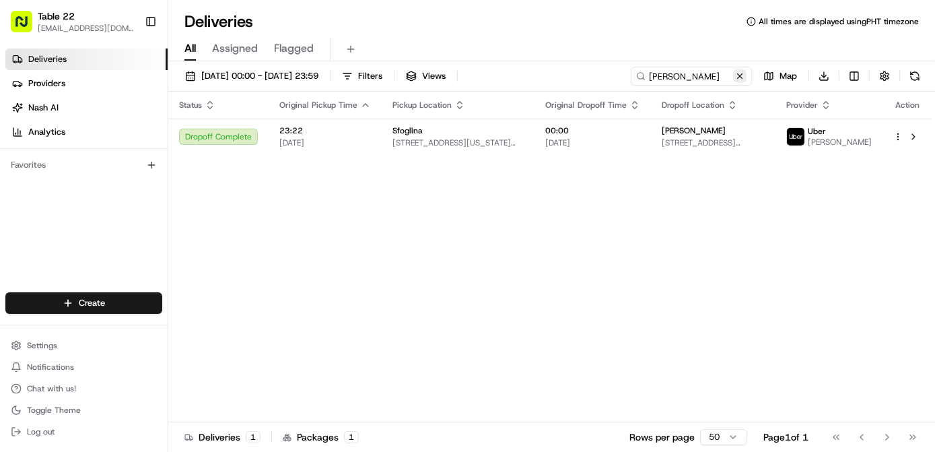
click at [746, 80] on button at bounding box center [739, 75] width 13 height 13
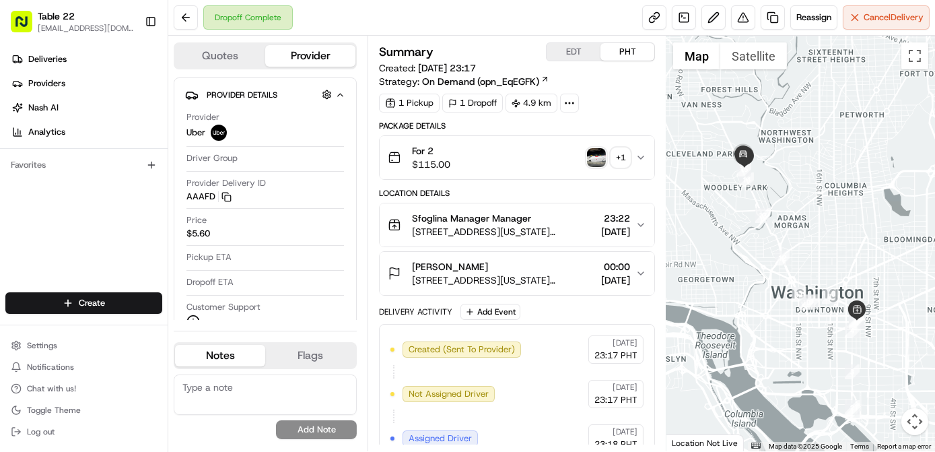
click at [618, 157] on div "+ 1" at bounding box center [620, 157] width 19 height 19
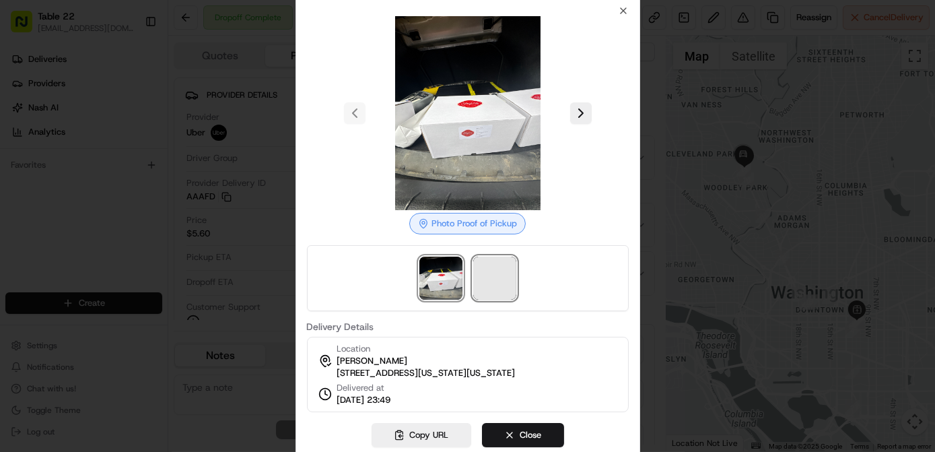
click at [502, 278] on span at bounding box center [494, 278] width 43 height 43
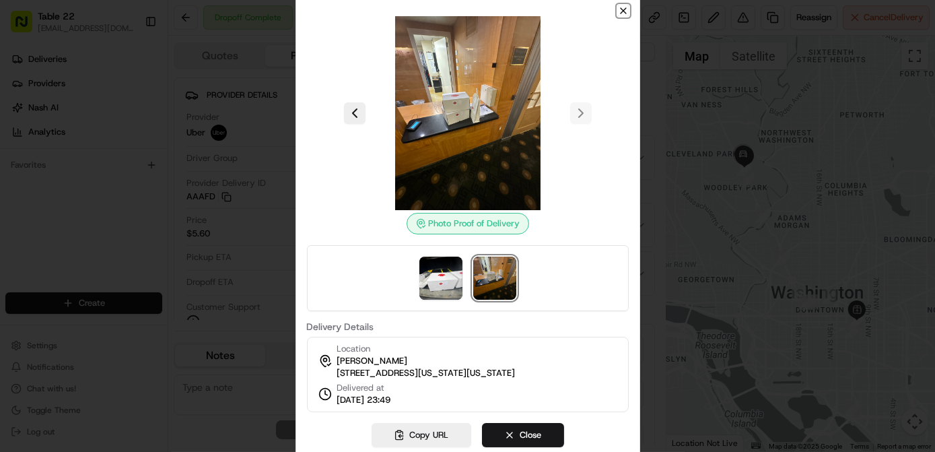
click at [621, 5] on icon "button" at bounding box center [623, 10] width 11 height 11
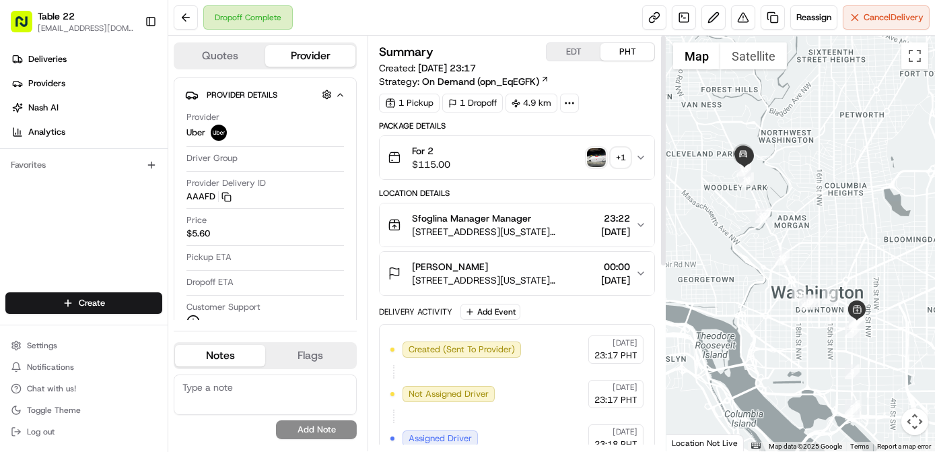
click at [616, 155] on div "+ 1" at bounding box center [620, 157] width 19 height 19
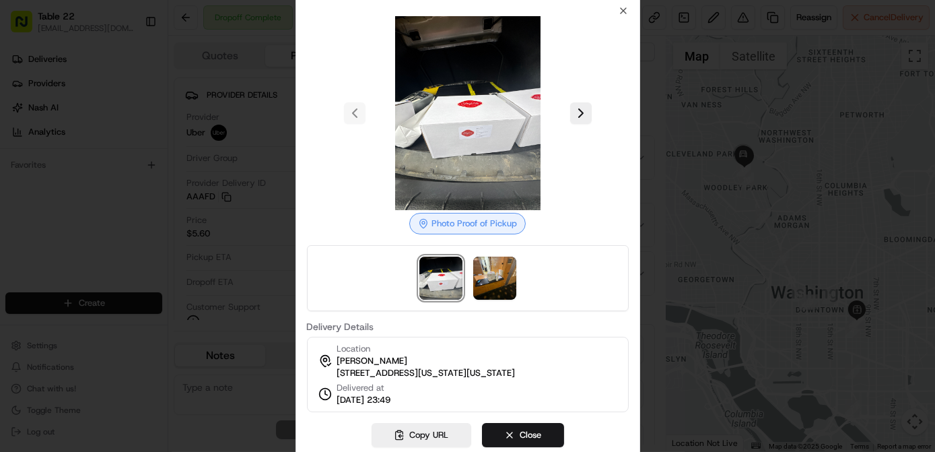
click at [472, 280] on div at bounding box center [468, 278] width 322 height 66
click at [488, 268] on img at bounding box center [494, 278] width 43 height 43
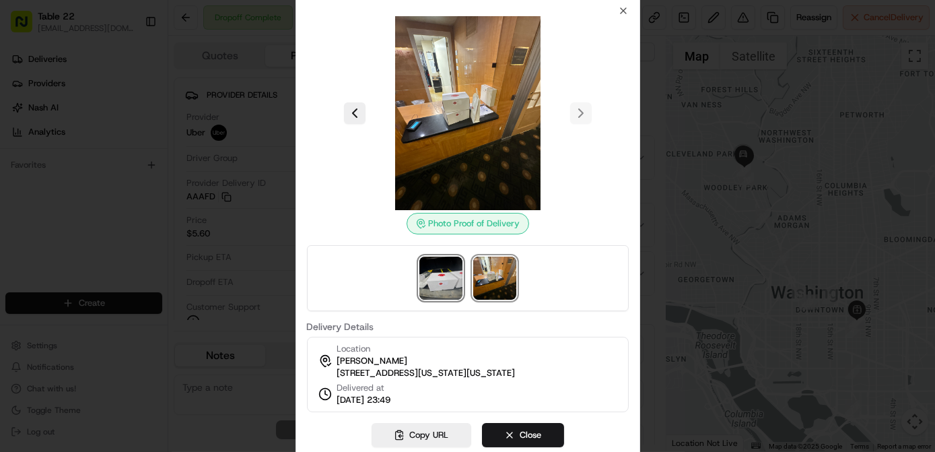
click at [455, 274] on img at bounding box center [441, 278] width 43 height 43
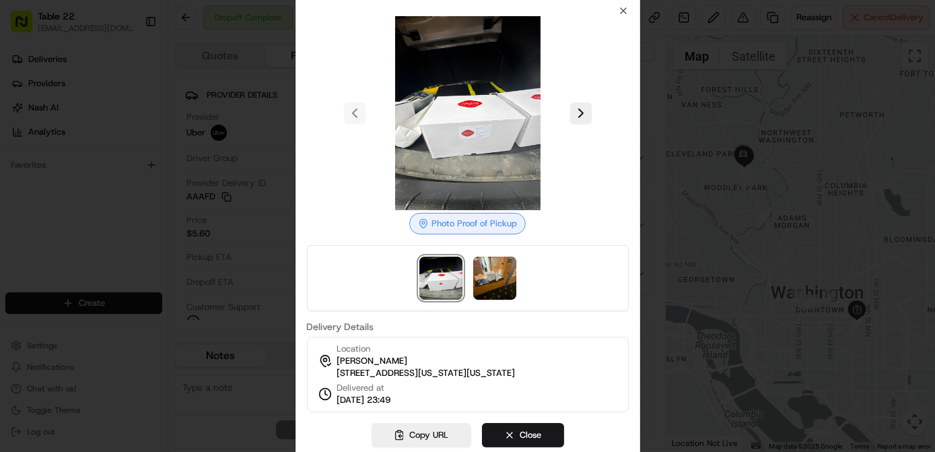
click at [481, 125] on img at bounding box center [468, 113] width 194 height 194
click at [485, 121] on img at bounding box center [468, 113] width 194 height 194
click at [624, 5] on icon "button" at bounding box center [623, 10] width 11 height 11
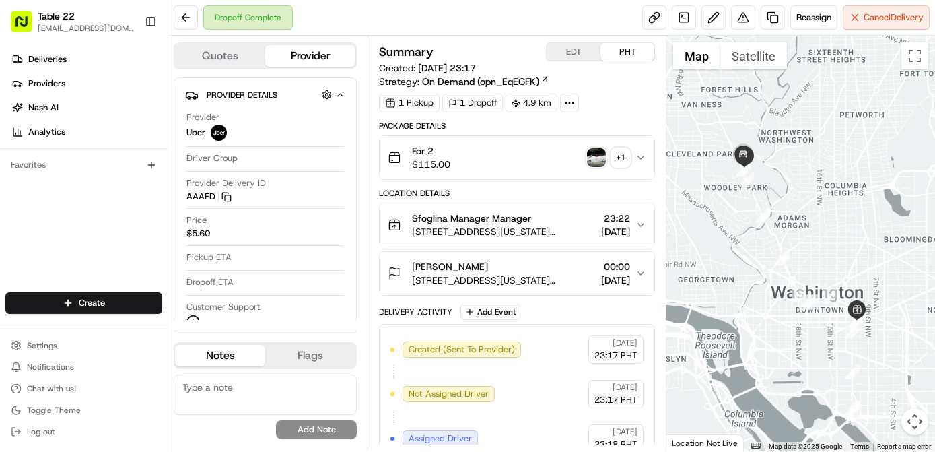
click at [601, 277] on span "[DATE]" at bounding box center [615, 279] width 29 height 13
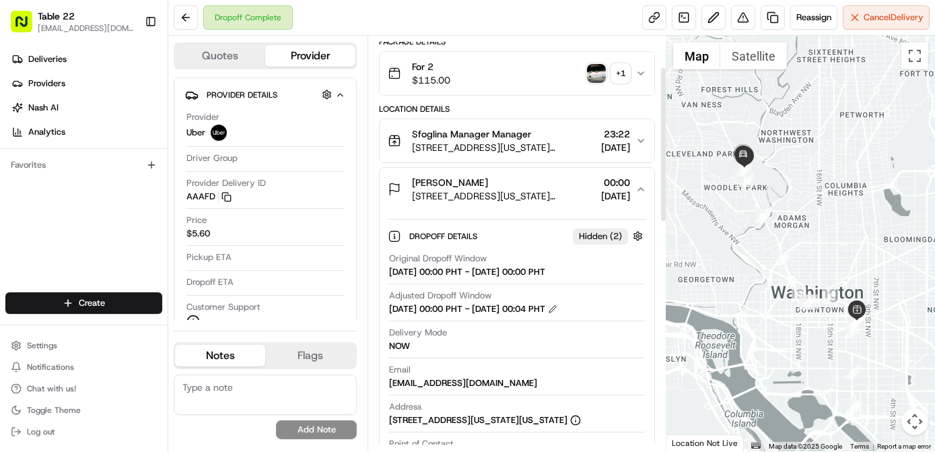
scroll to position [122, 0]
